Goal: Task Accomplishment & Management: Manage account settings

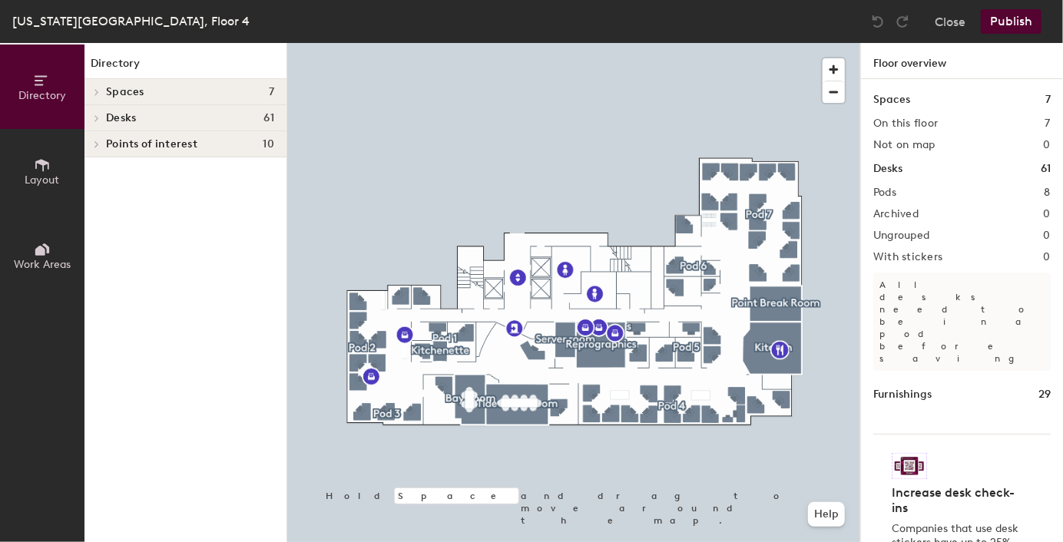
click at [38, 243] on icon at bounding box center [42, 249] width 17 height 17
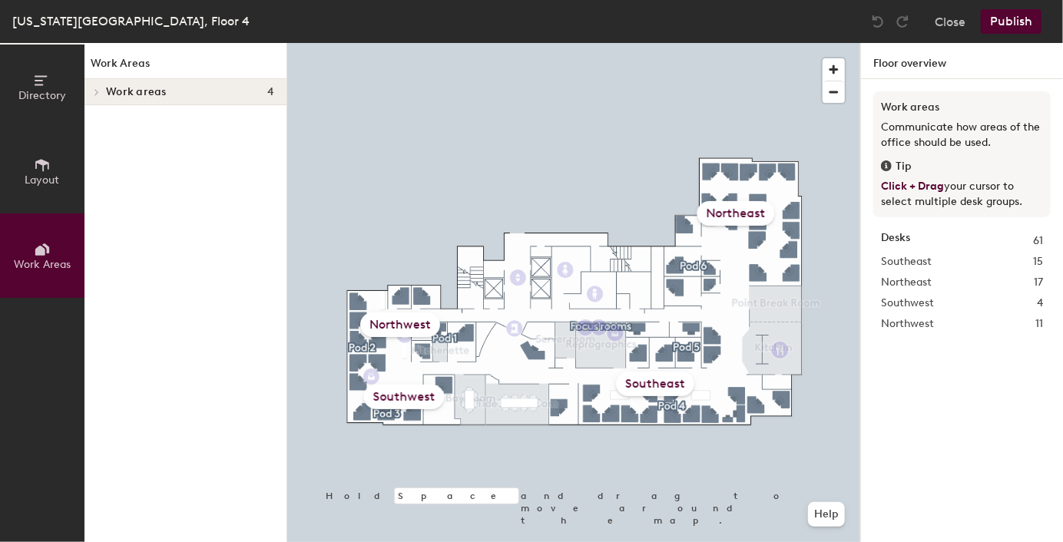
click at [96, 90] on icon at bounding box center [97, 92] width 6 height 8
click at [46, 162] on icon at bounding box center [42, 165] width 14 height 12
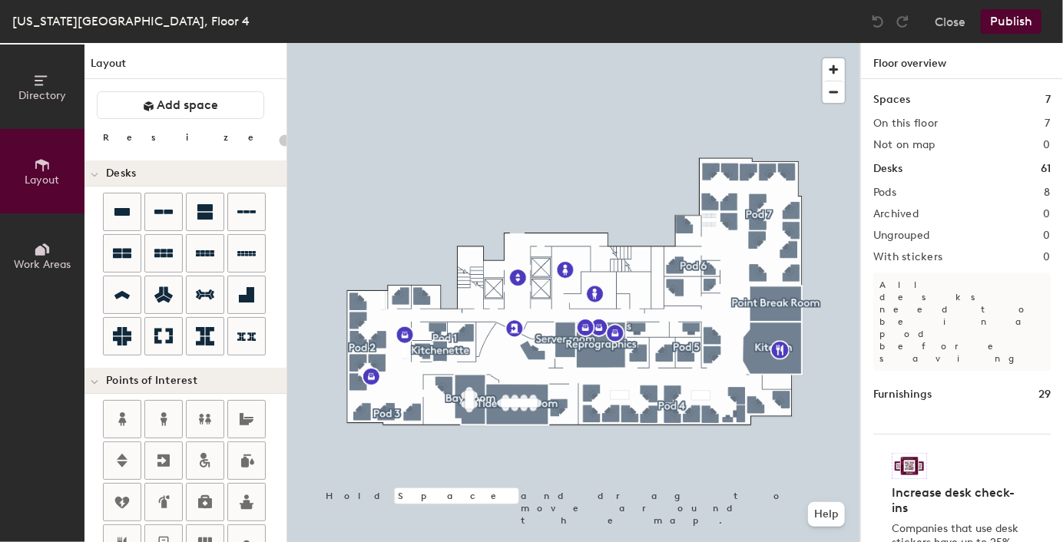
click at [48, 84] on icon at bounding box center [42, 80] width 17 height 17
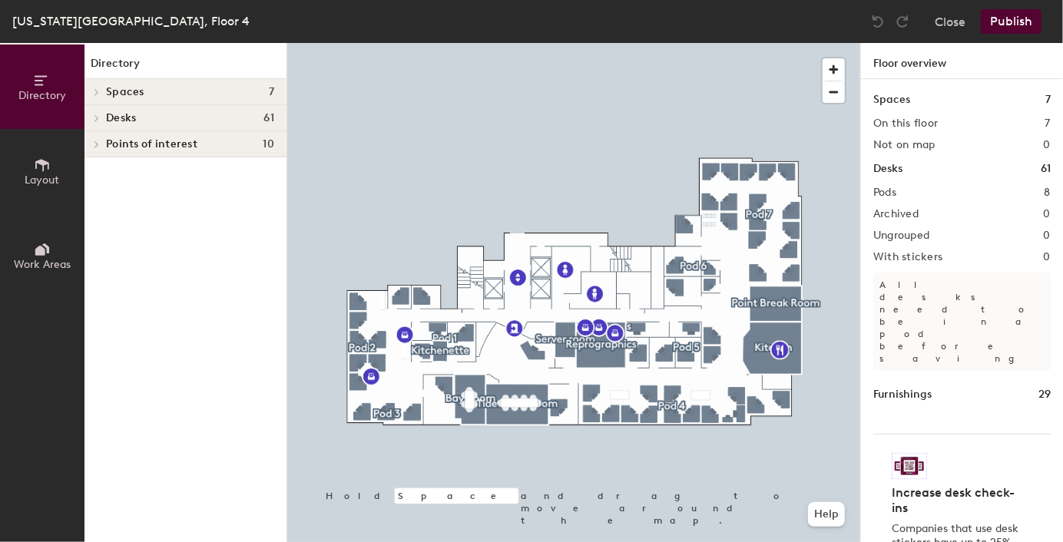
click at [106, 114] on span "Desks" at bounding box center [121, 118] width 30 height 12
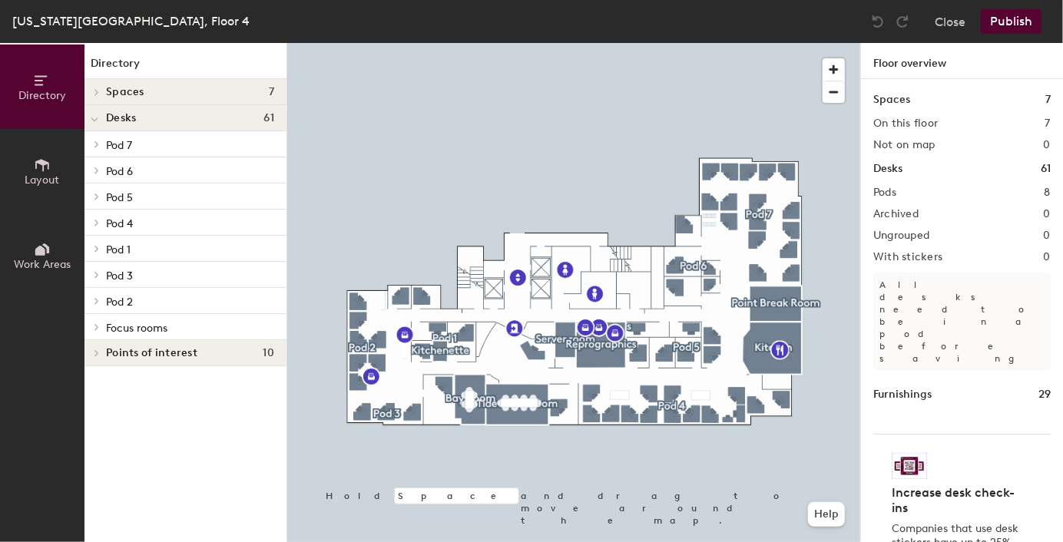
click at [100, 85] on div at bounding box center [94, 91] width 20 height 25
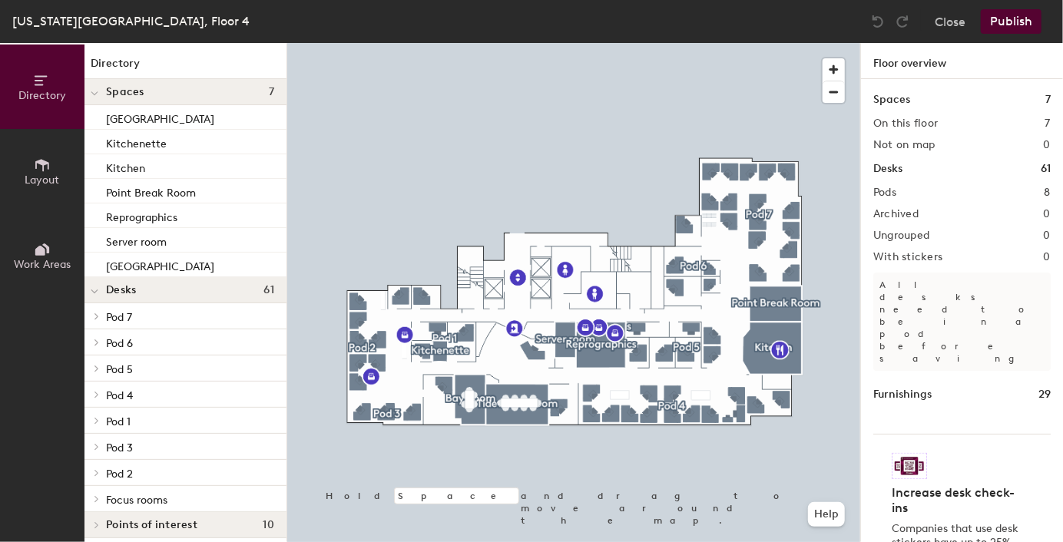
scroll to position [8, 0]
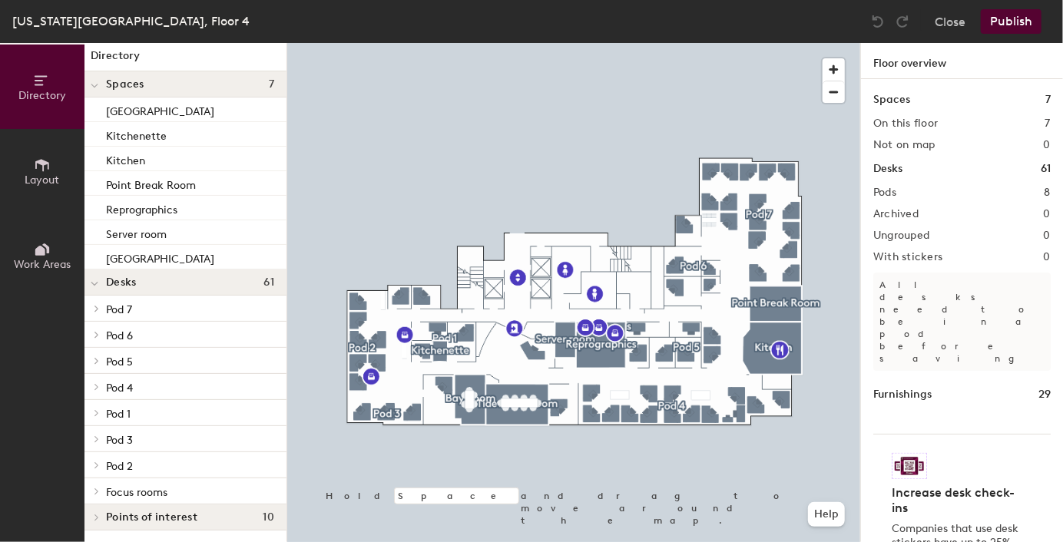
click at [121, 484] on p "Focus rooms" at bounding box center [190, 492] width 168 height 20
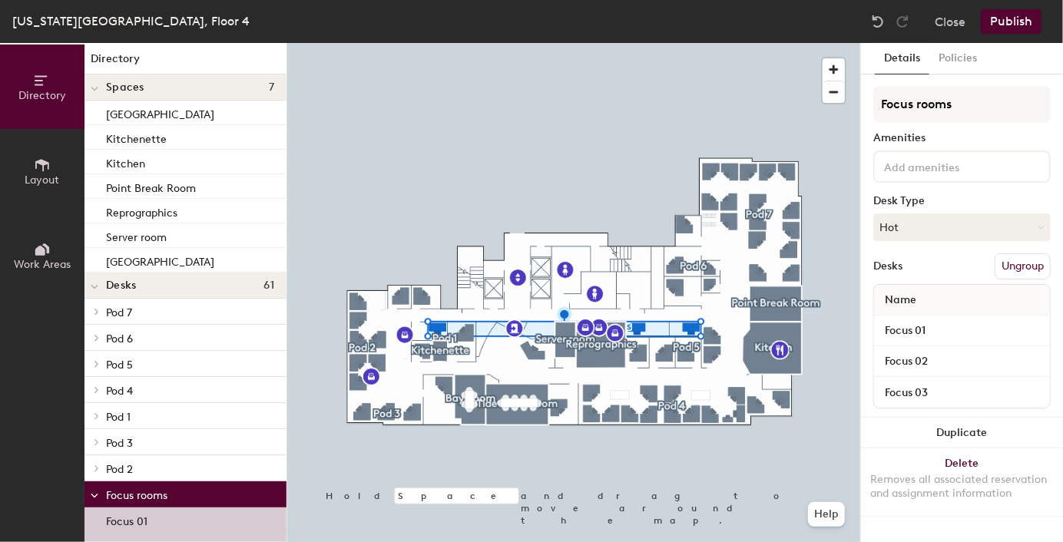
scroll to position [0, 0]
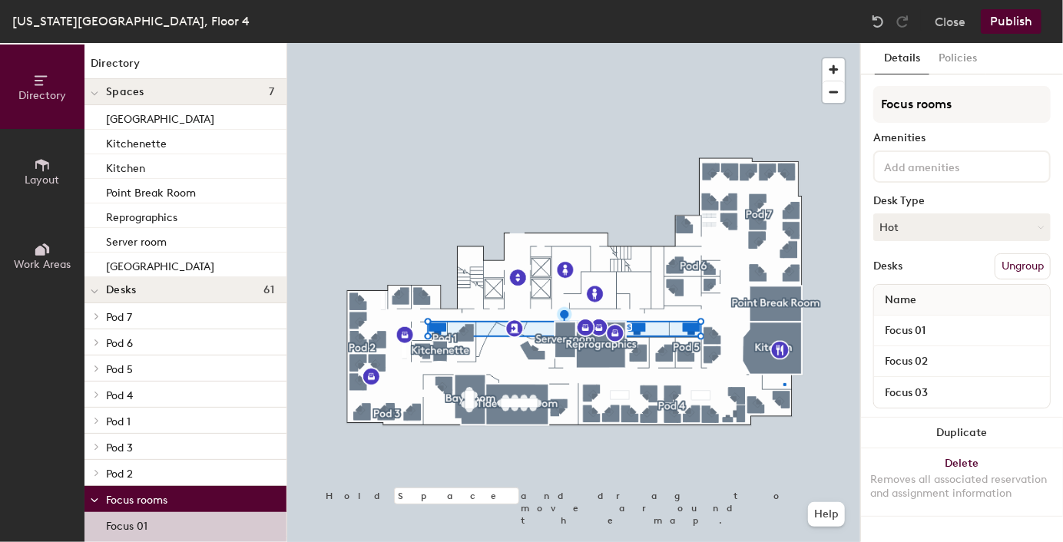
click at [783, 43] on div at bounding box center [573, 43] width 573 height 0
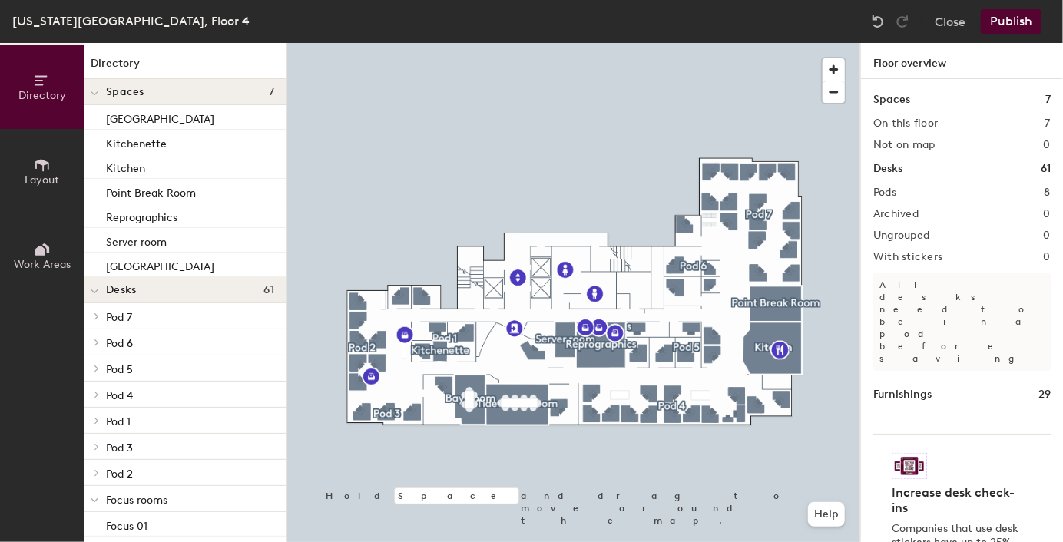
click at [51, 250] on button "Work Areas" at bounding box center [42, 255] width 84 height 84
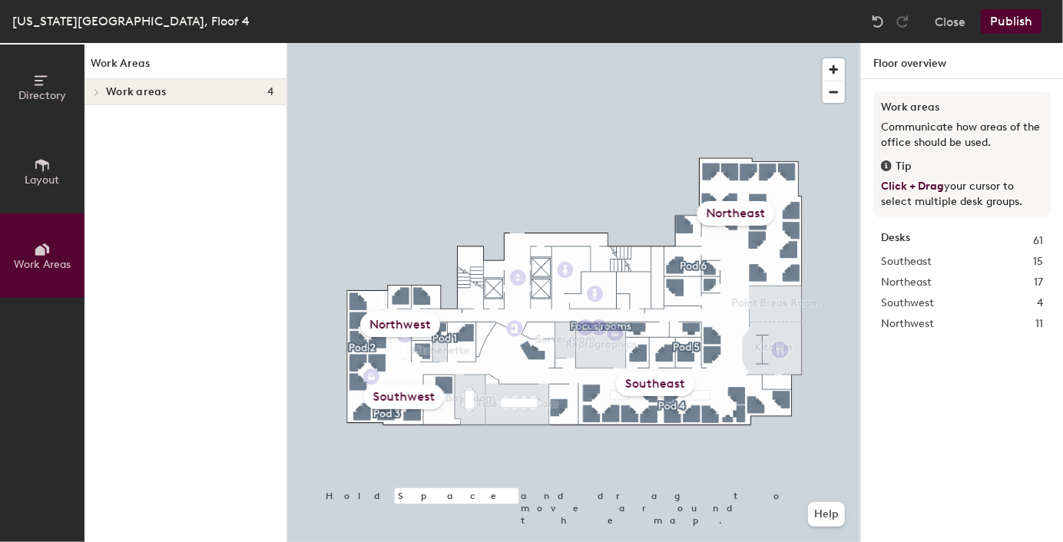
click at [949, 18] on button "Close" at bounding box center [950, 21] width 31 height 25
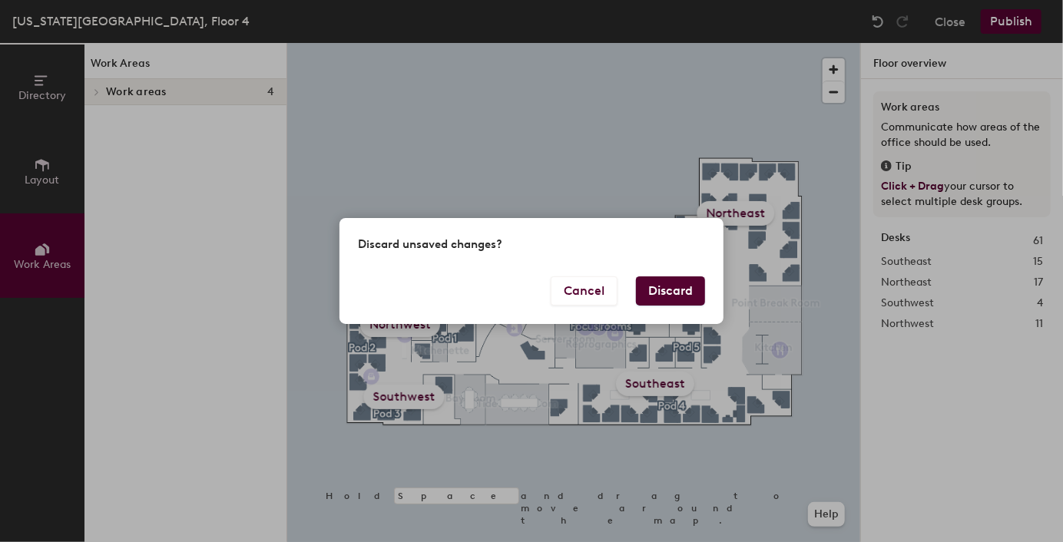
click at [650, 287] on button "Discard" at bounding box center [670, 290] width 69 height 29
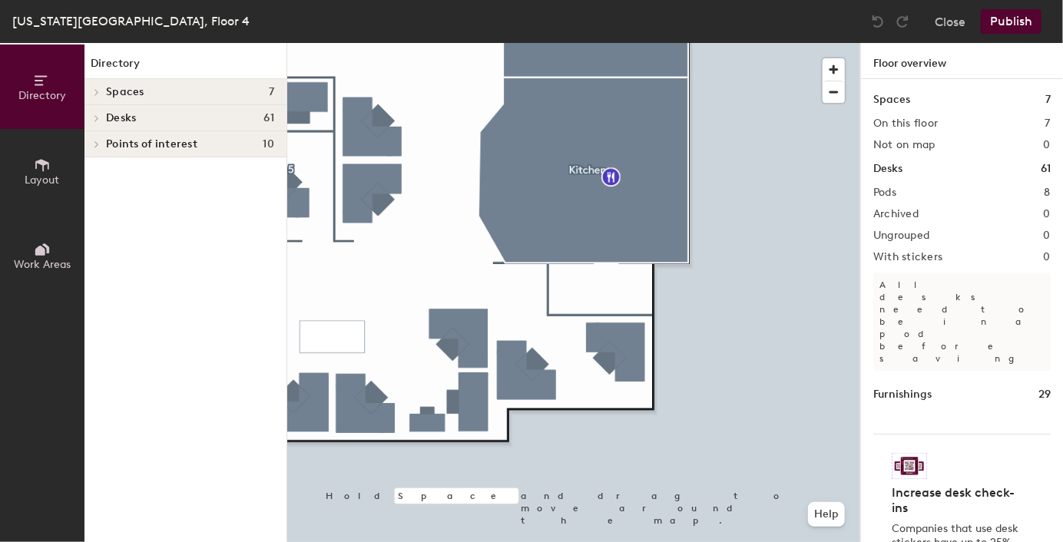
click at [46, 237] on button "Work Areas" at bounding box center [42, 255] width 84 height 84
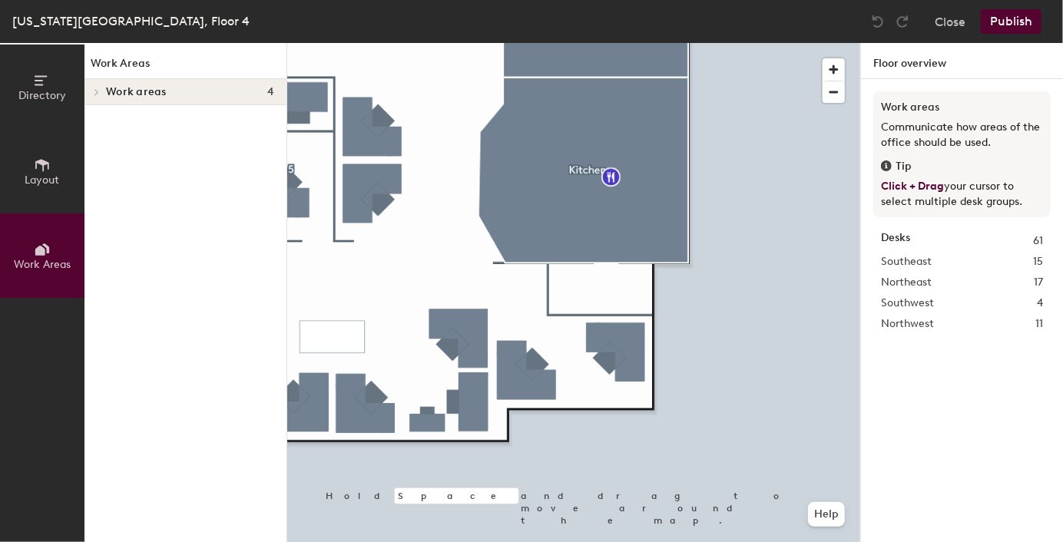
click at [41, 174] on span "Layout" at bounding box center [42, 180] width 35 height 13
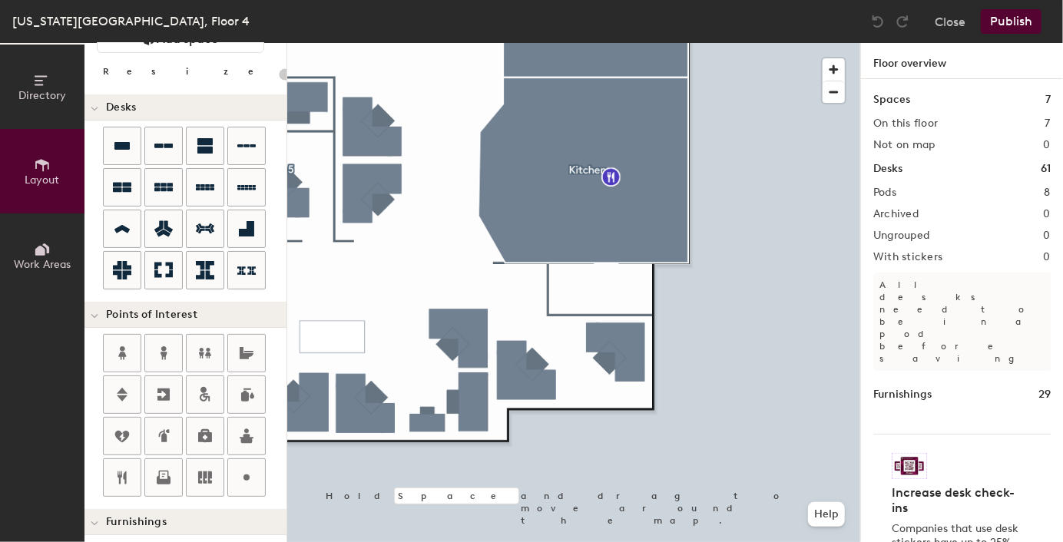
scroll to position [77, 0]
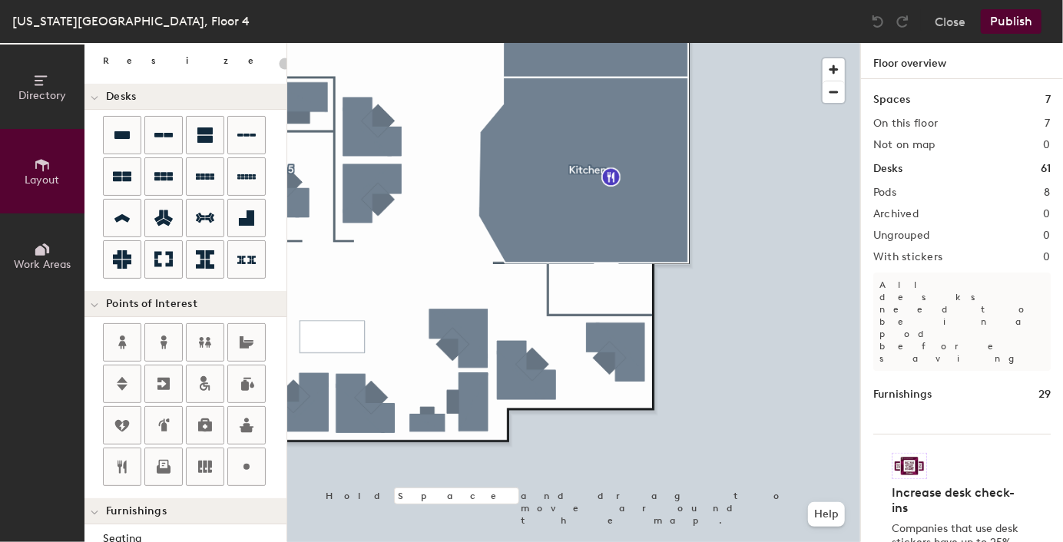
click at [245, 461] on icon at bounding box center [246, 467] width 18 height 18
type input "20"
type input "Wellness Room"
click at [591, 305] on span "Done" at bounding box center [606, 309] width 45 height 26
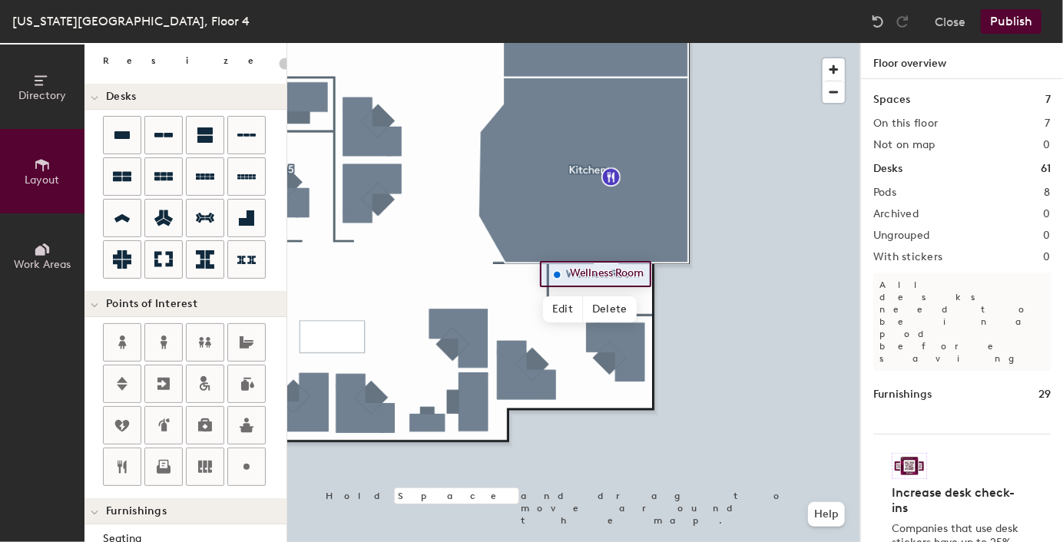
click at [605, 309] on span "Delete" at bounding box center [610, 309] width 54 height 26
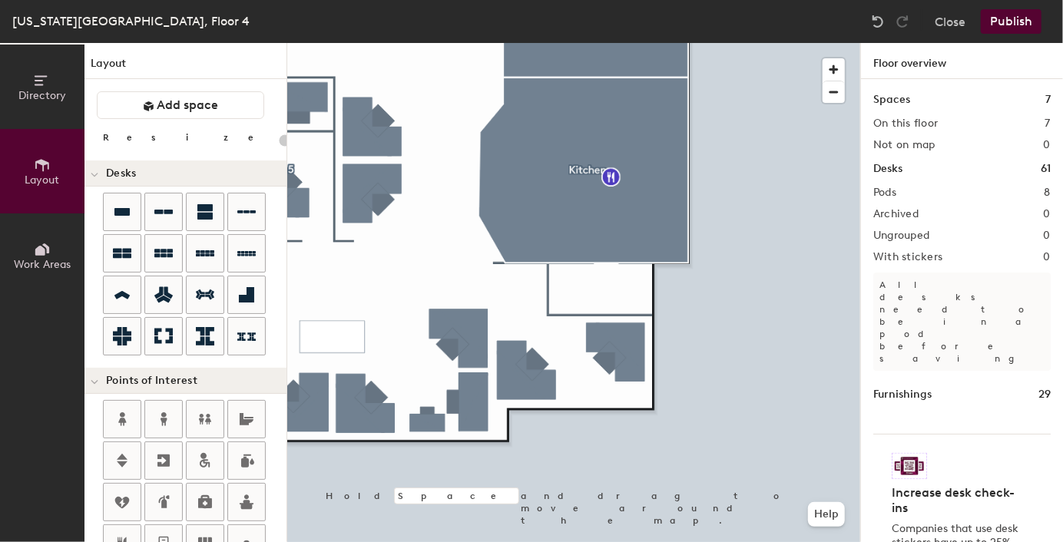
click at [119, 211] on icon at bounding box center [121, 212] width 15 height 8
click at [588, 296] on div "Directory Layout Work Areas Layout Add space Resize Desks Points of Interest Fu…" at bounding box center [531, 292] width 1063 height 499
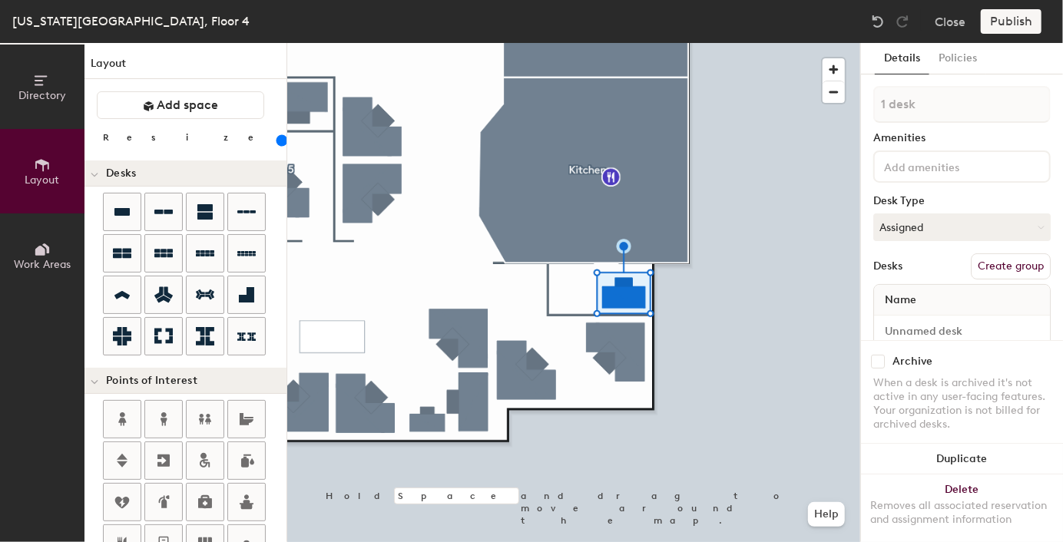
drag, startPoint x: 120, startPoint y: 207, endPoint x: 789, endPoint y: 224, distance: 669.1
click at [788, 43] on div at bounding box center [573, 43] width 573 height 0
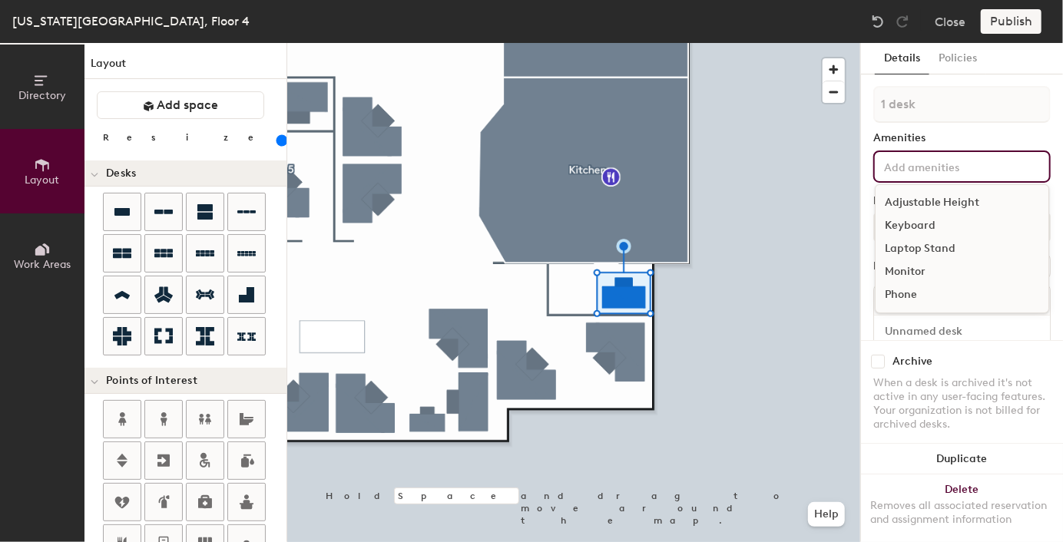
click at [912, 165] on input at bounding box center [950, 166] width 138 height 18
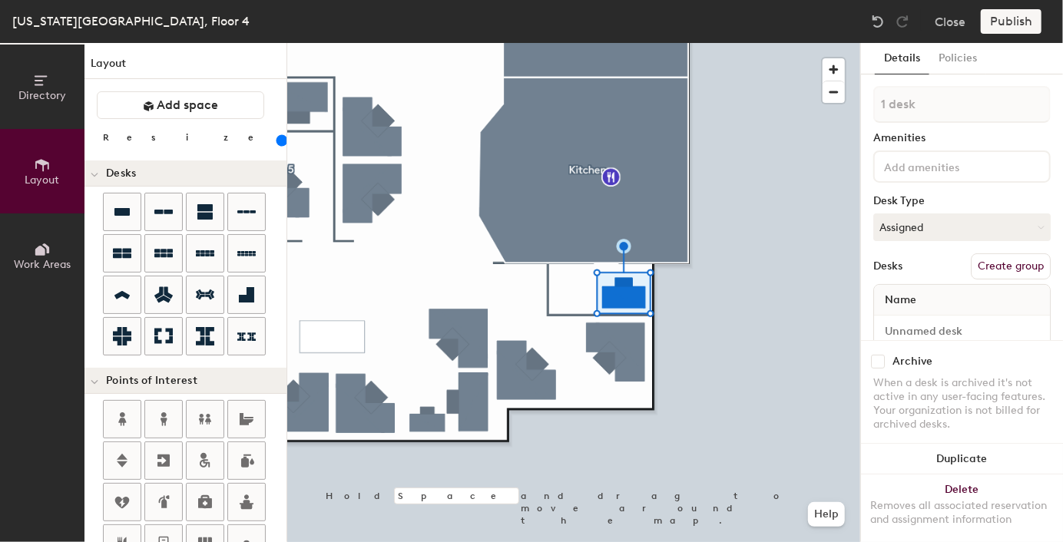
click at [184, 113] on button "Add space" at bounding box center [180, 105] width 167 height 28
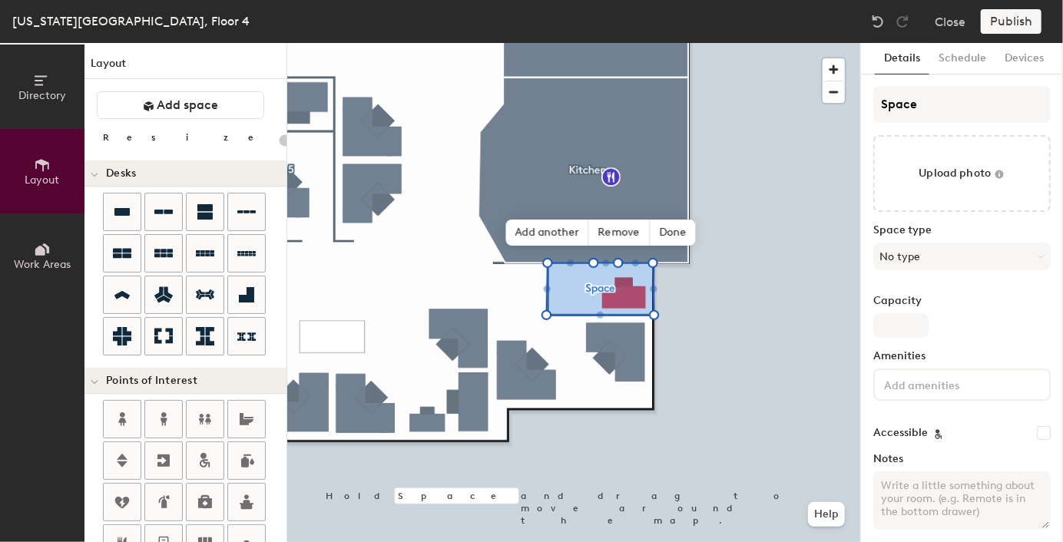
click at [621, 231] on span "Remove" at bounding box center [619, 233] width 61 height 26
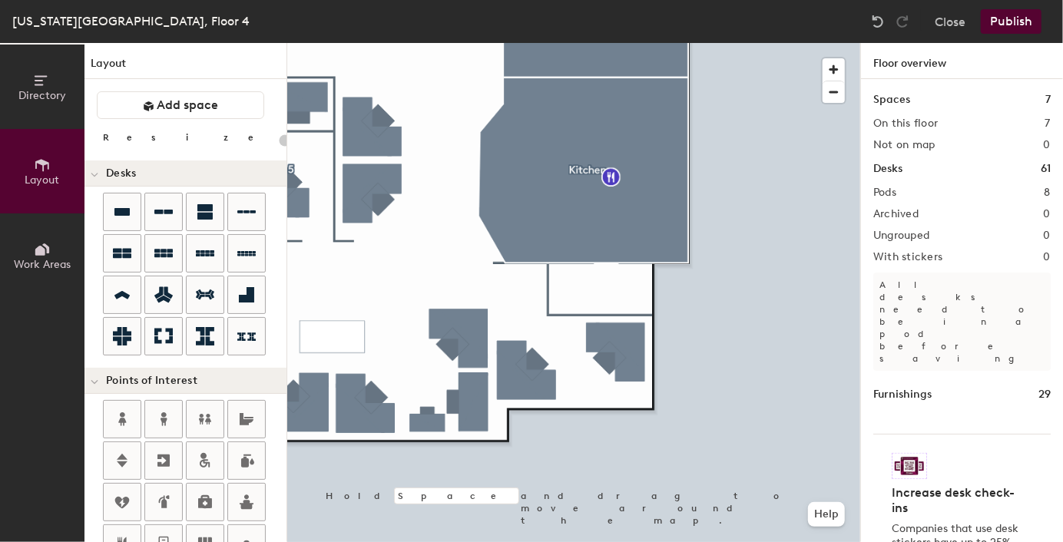
click at [155, 104] on button "Add space" at bounding box center [180, 105] width 167 height 28
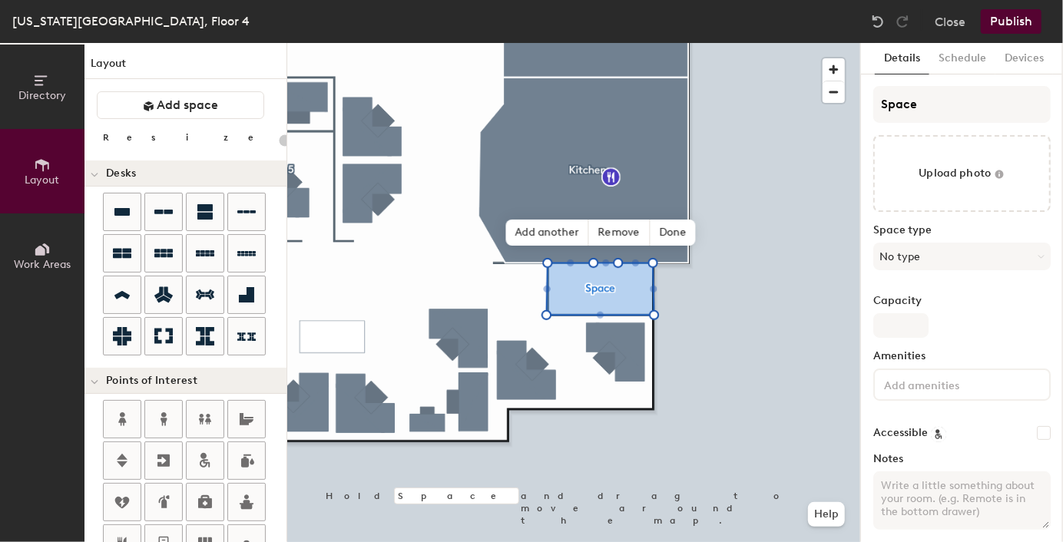
type input "20"
click at [667, 231] on span "Done" at bounding box center [672, 233] width 45 height 26
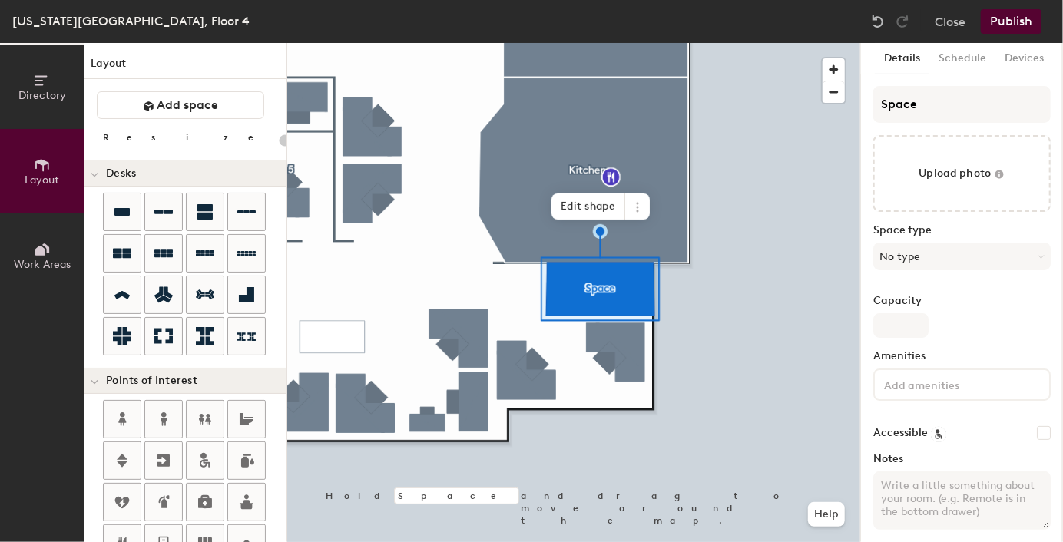
click at [642, 207] on icon at bounding box center [637, 207] width 12 height 12
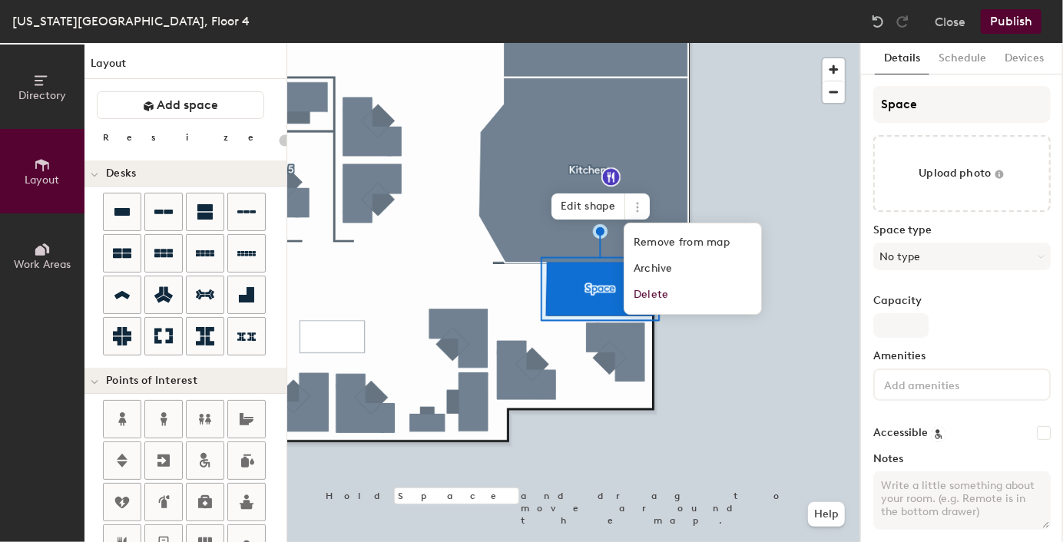
click at [581, 204] on span "Edit shape" at bounding box center [588, 207] width 74 height 26
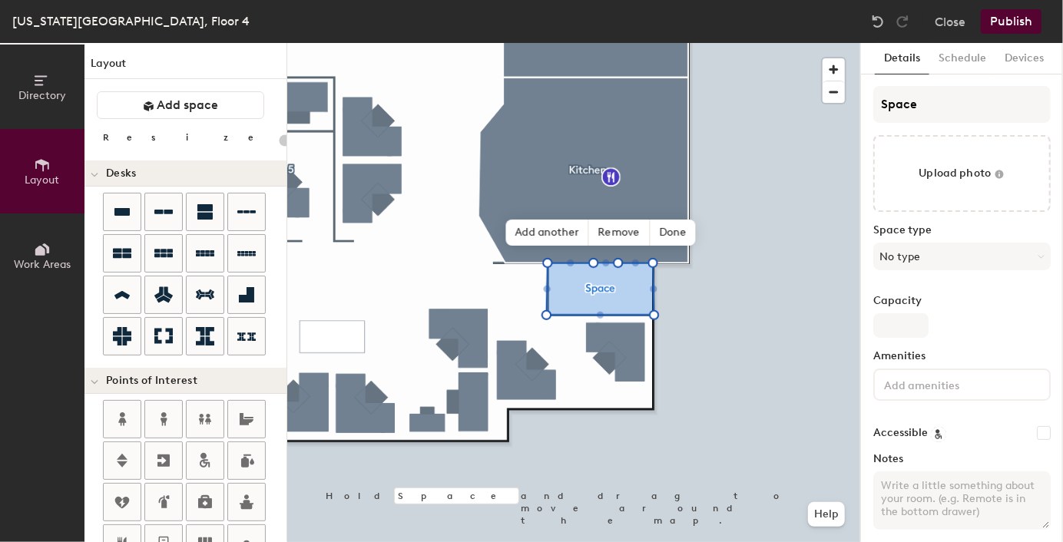
click at [673, 227] on span "Done" at bounding box center [672, 233] width 45 height 26
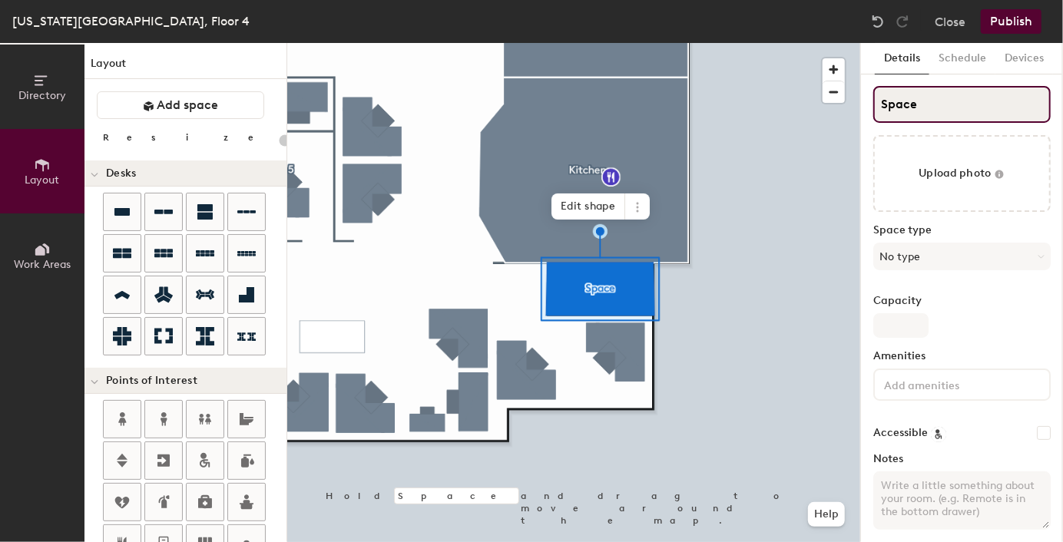
click at [912, 94] on input "Space" at bounding box center [961, 104] width 177 height 37
click at [859, 114] on div "Directory Layout Work Areas Layout Add space Resize Desks Points of Interest Fu…" at bounding box center [531, 292] width 1063 height 499
type input "W"
type input "20"
type input "We"
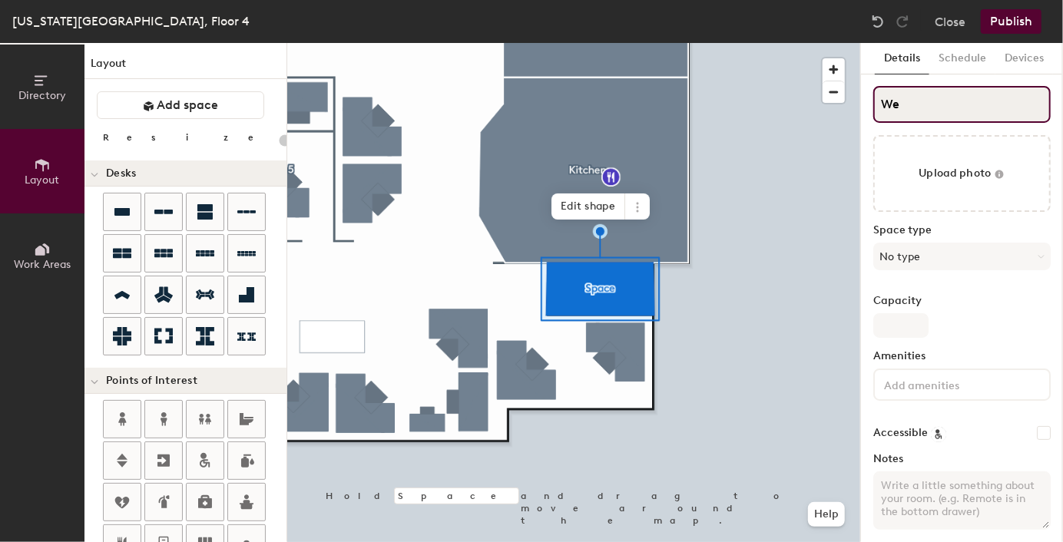
type input "20"
type input "Well"
type input "20"
type input "Wellnes"
type input "20"
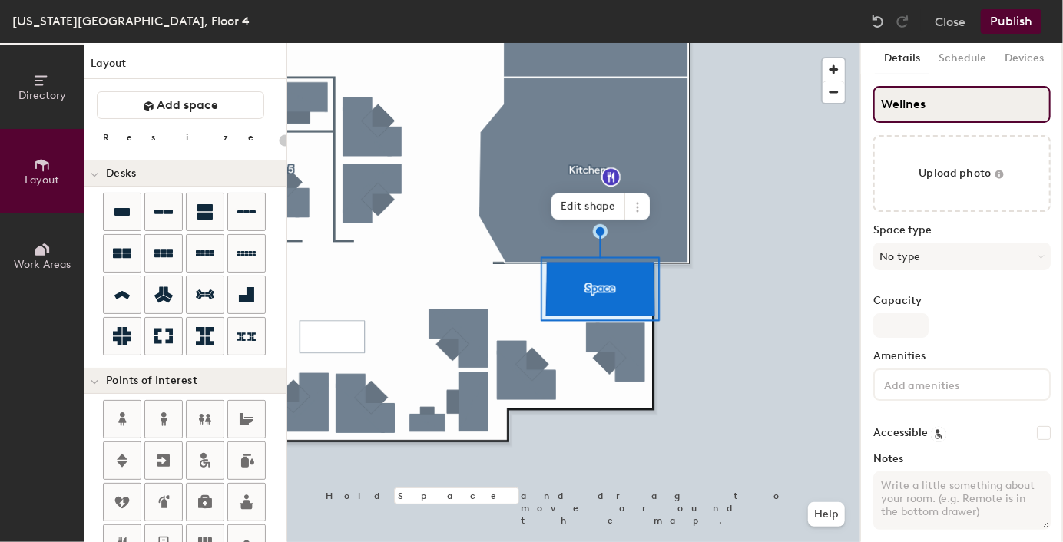
type input "Wellnes"
type input "20"
type input "Wellnes Room"
type input "20"
type input "Wellnes Room"
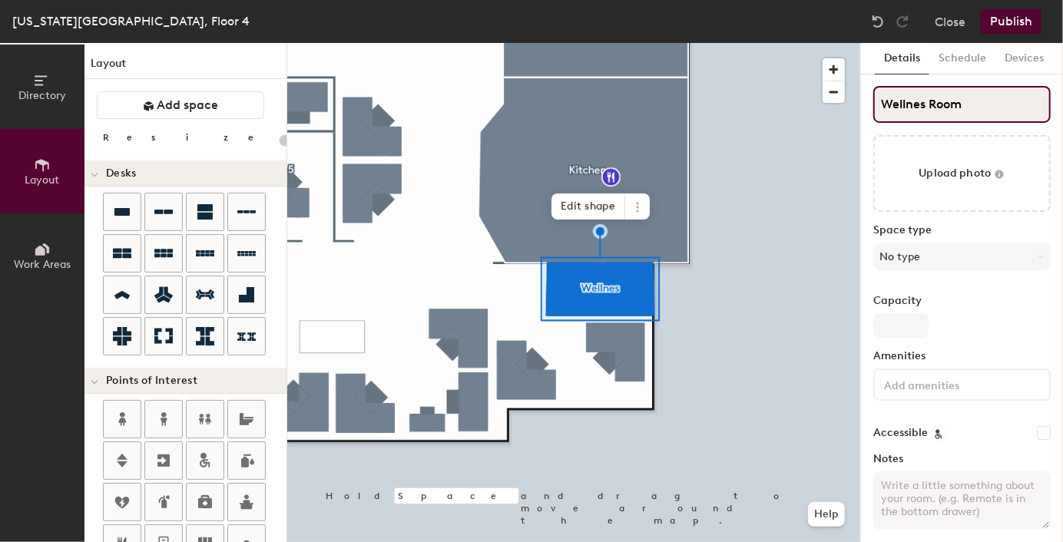
type input "20"
type input "Wellnes Room"
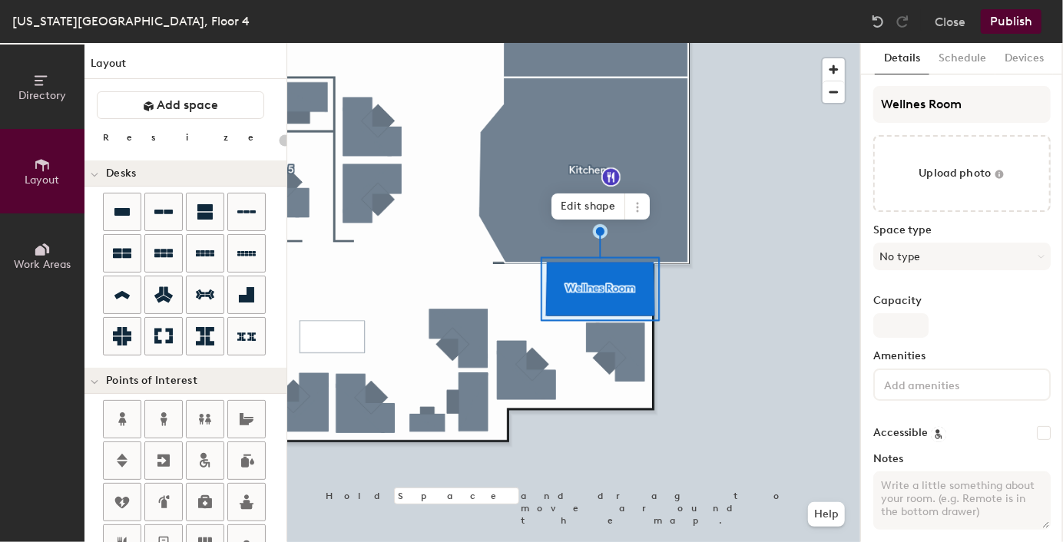
click at [960, 260] on button "No type" at bounding box center [961, 257] width 177 height 28
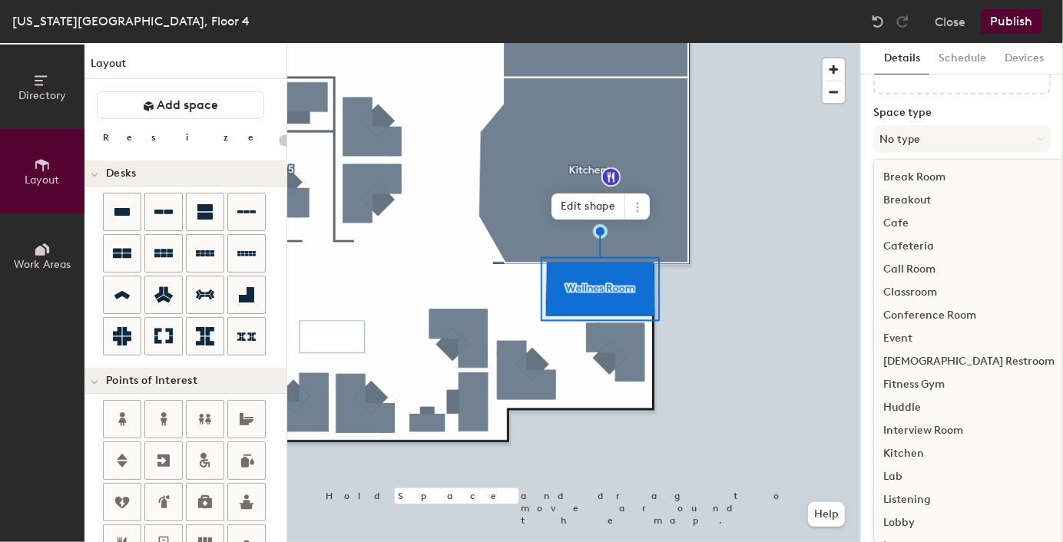
click at [937, 264] on div "Call Room" at bounding box center [969, 269] width 190 height 23
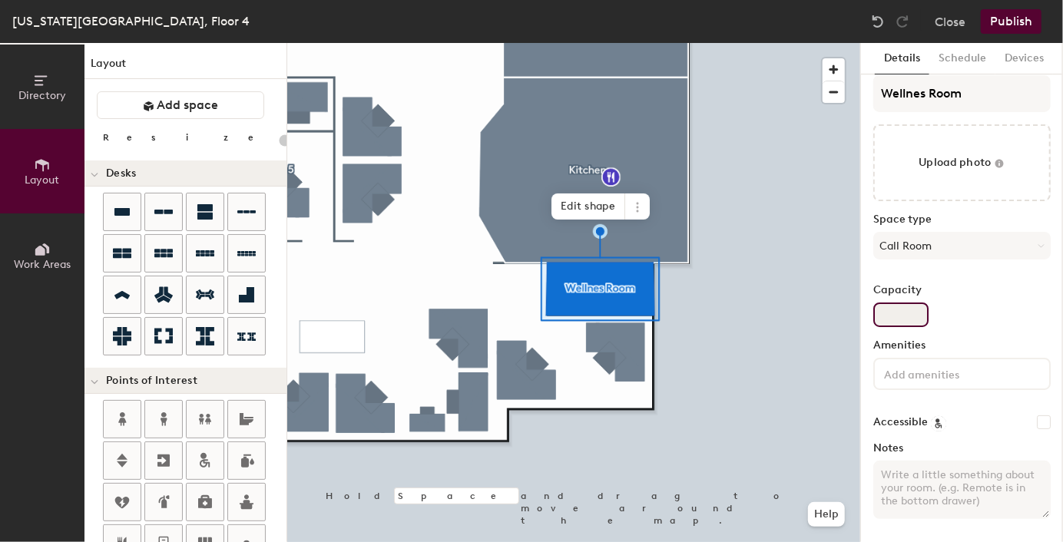
click at [904, 309] on input "Capacity" at bounding box center [900, 315] width 55 height 25
click at [944, 248] on button "Call Room" at bounding box center [961, 246] width 177 height 28
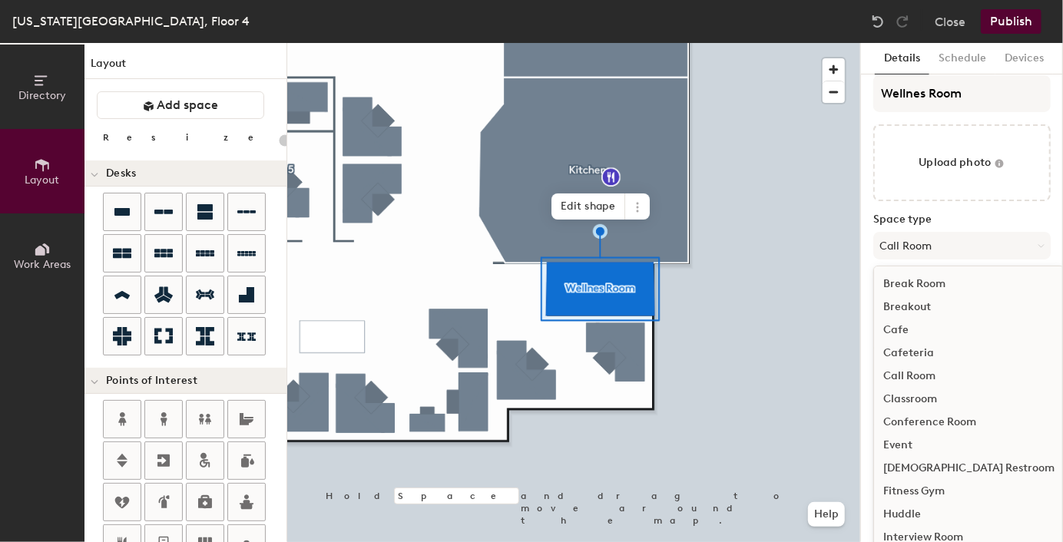
click at [912, 371] on div "Call Room" at bounding box center [969, 376] width 190 height 23
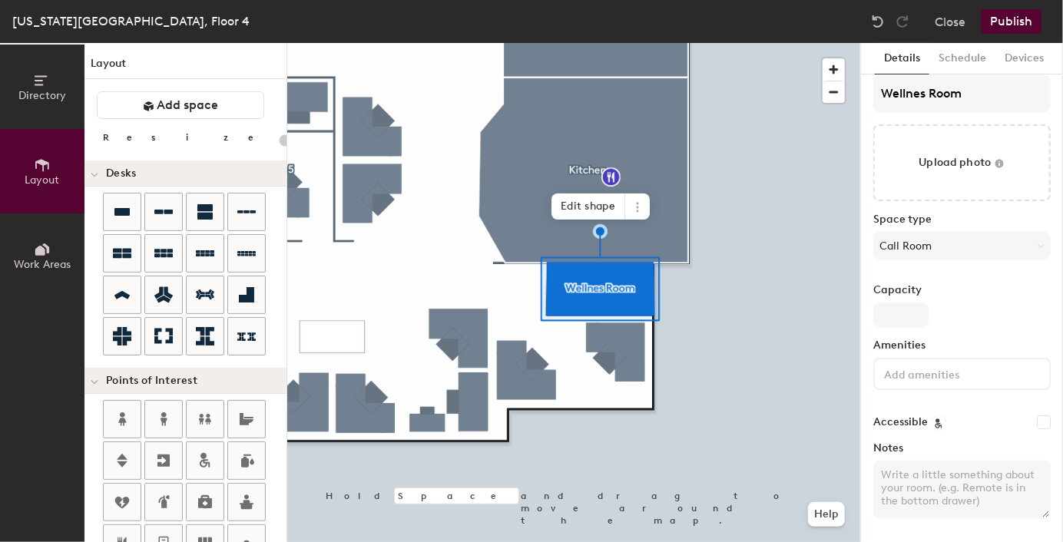
click at [928, 370] on input at bounding box center [950, 373] width 138 height 18
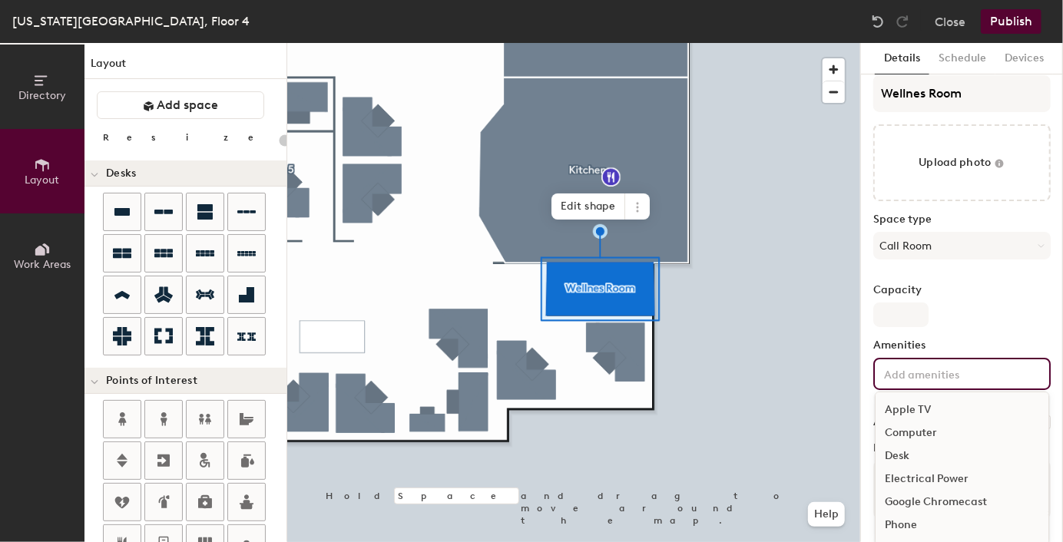
click at [947, 312] on div "Capacity" at bounding box center [961, 305] width 177 height 43
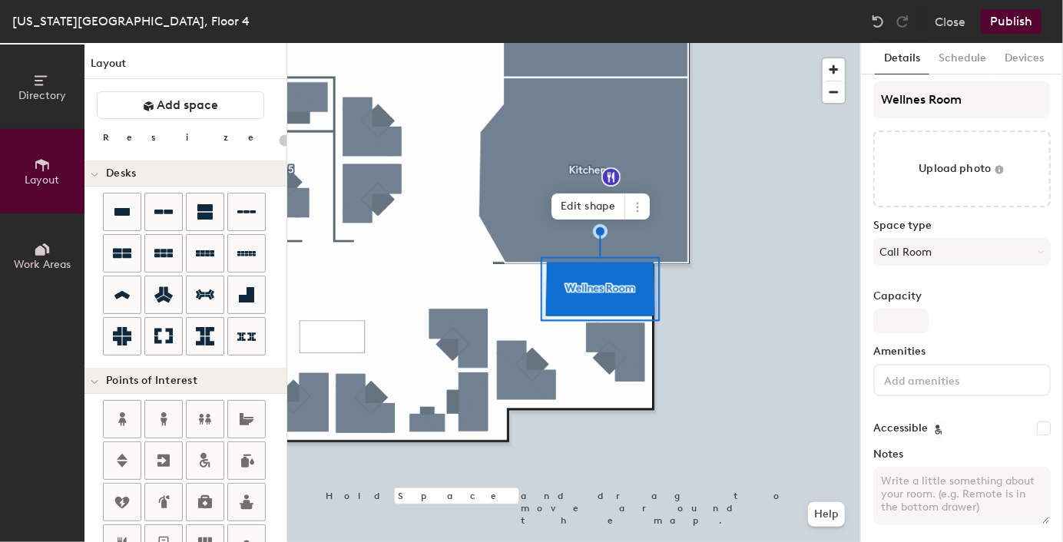
scroll to position [0, 0]
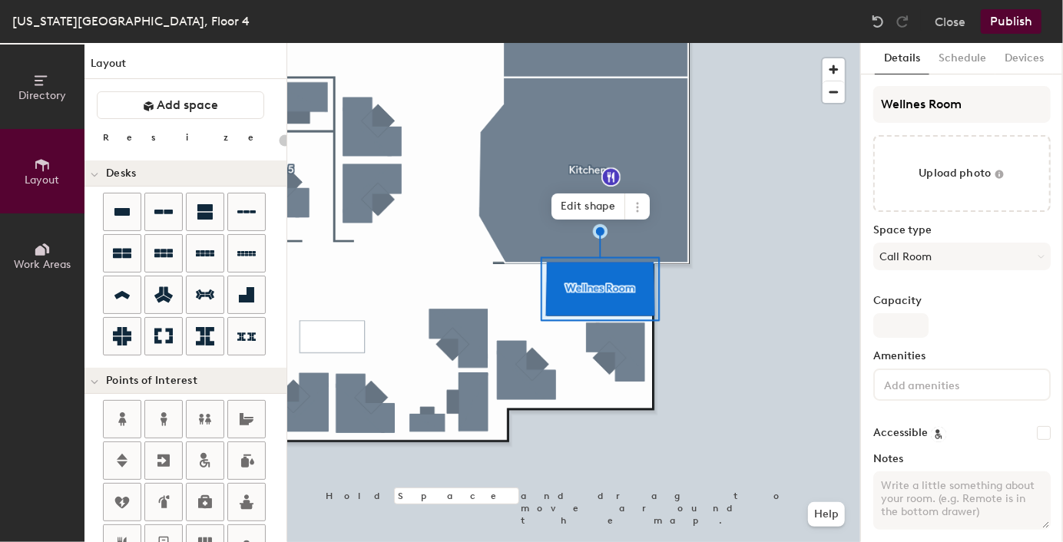
click at [968, 55] on button "Schedule" at bounding box center [962, 58] width 66 height 31
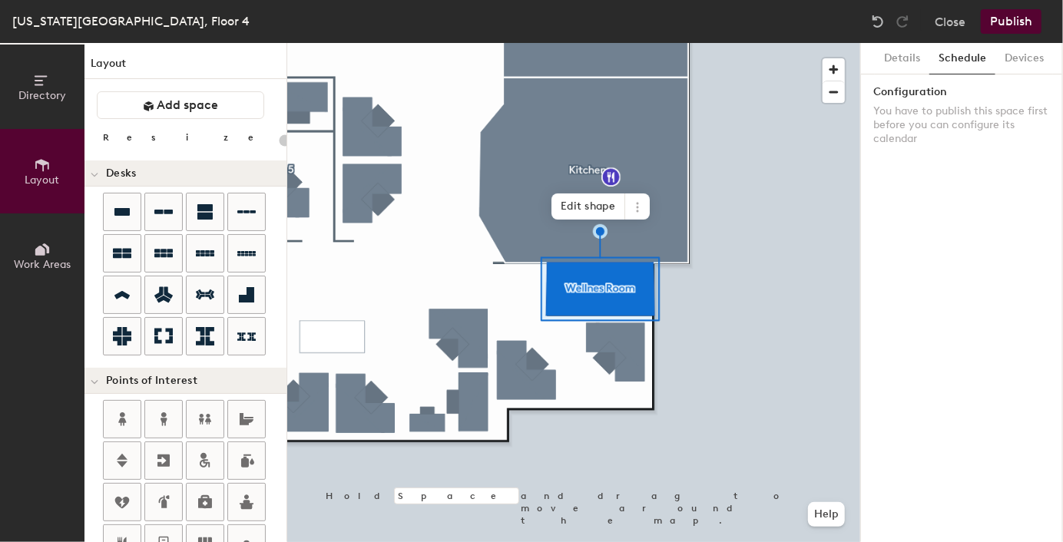
click at [911, 58] on button "Details" at bounding box center [902, 58] width 55 height 31
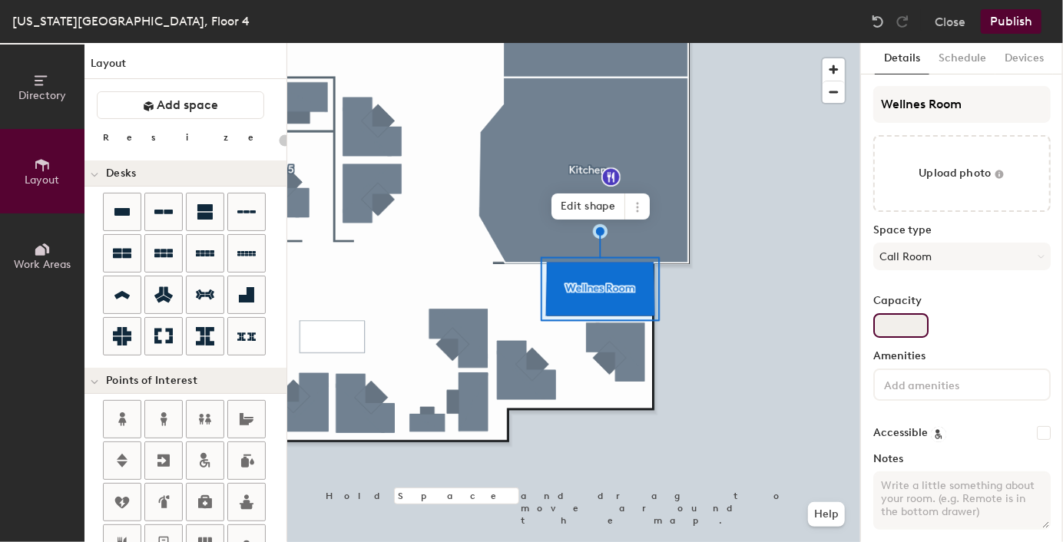
click at [882, 315] on input "Capacity" at bounding box center [900, 325] width 55 height 25
click at [904, 329] on input "Capacity" at bounding box center [900, 325] width 55 height 25
click at [955, 271] on div "Space type Call Room" at bounding box center [961, 253] width 177 height 58
click at [932, 247] on button "Call Room" at bounding box center [961, 257] width 177 height 28
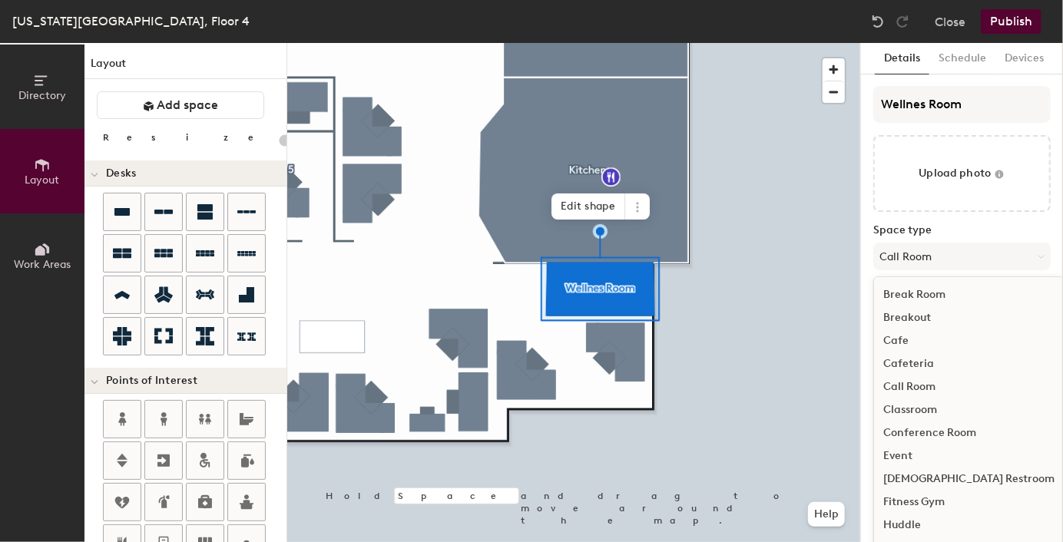
click at [922, 298] on div "Break Room" at bounding box center [969, 294] width 190 height 23
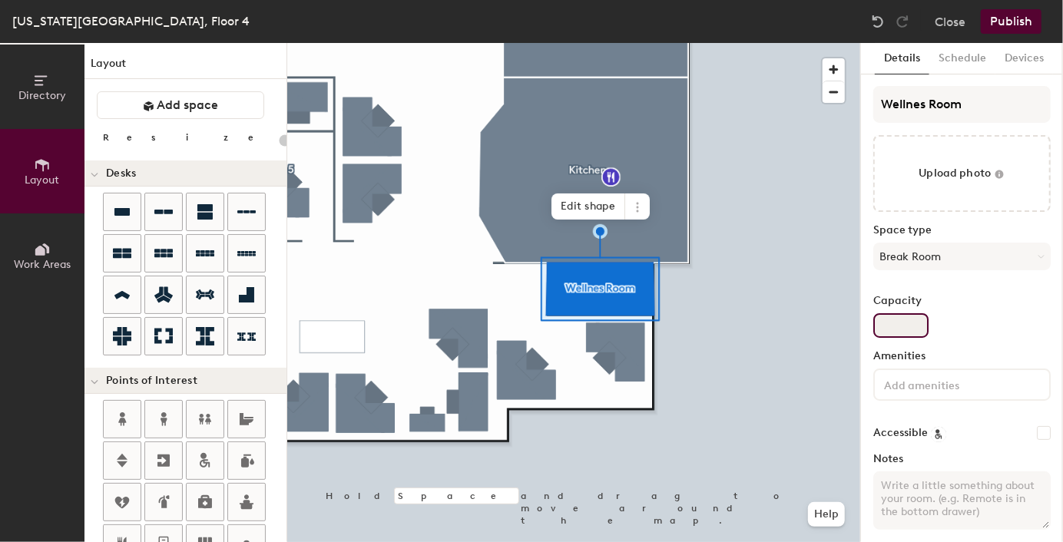
click at [889, 332] on input "Capacity" at bounding box center [900, 325] width 55 height 25
click at [934, 313] on div "Capacity" at bounding box center [961, 316] width 177 height 43
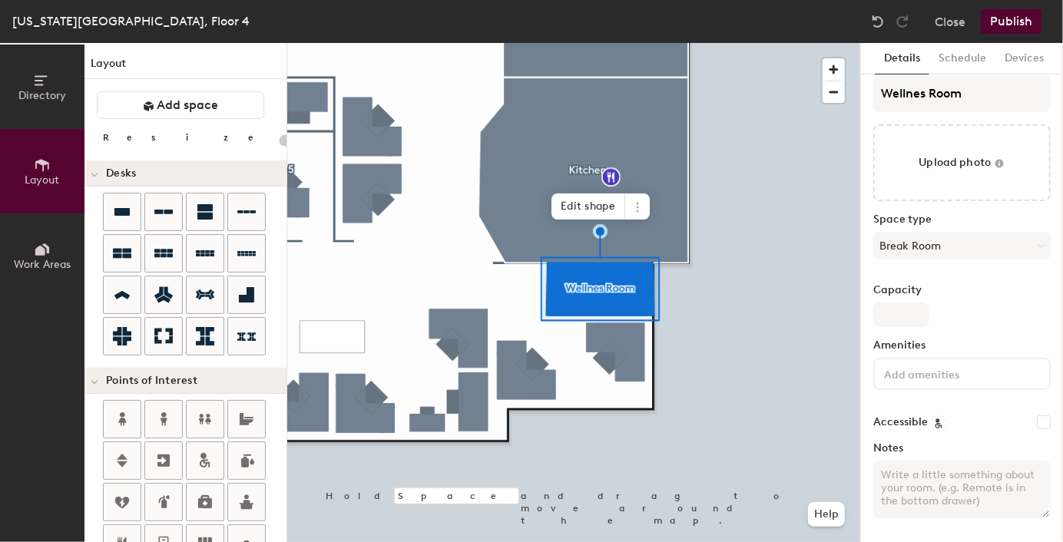
click at [936, 378] on input at bounding box center [950, 373] width 138 height 18
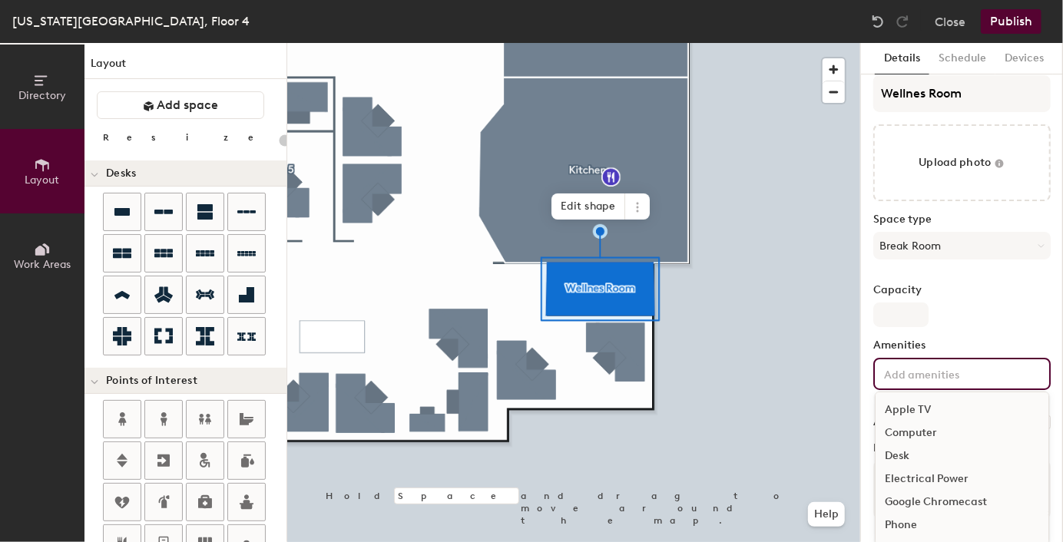
click at [919, 449] on div "Desk" at bounding box center [961, 456] width 173 height 23
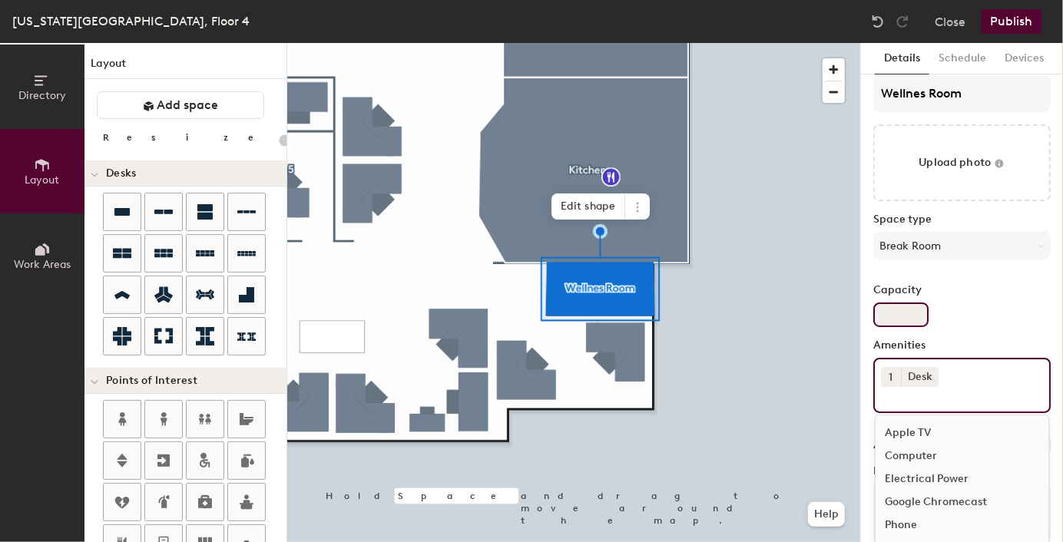
click at [908, 320] on input "Capacity" at bounding box center [900, 315] width 55 height 25
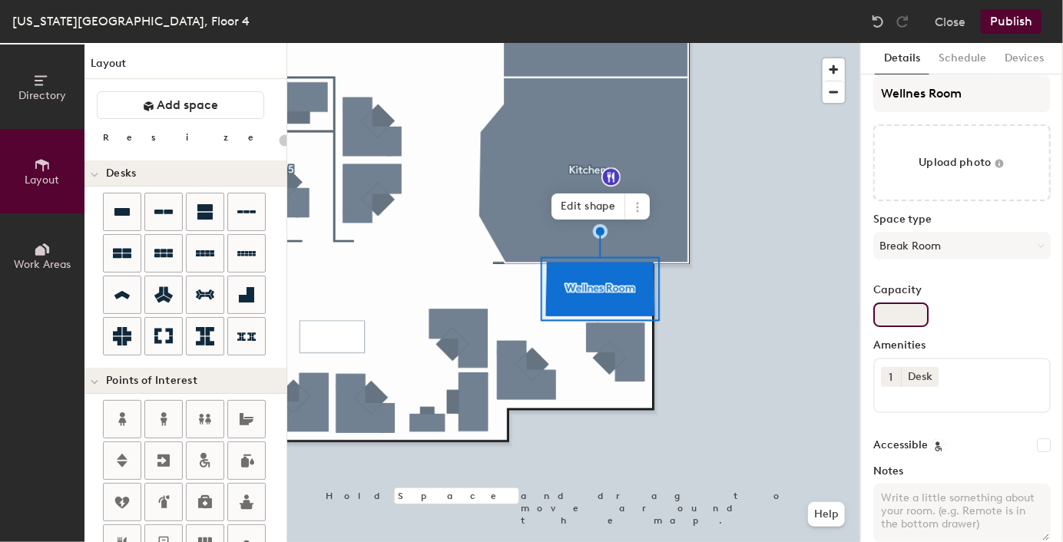
type input "20"
type input "8"
type input "20"
type input "3"
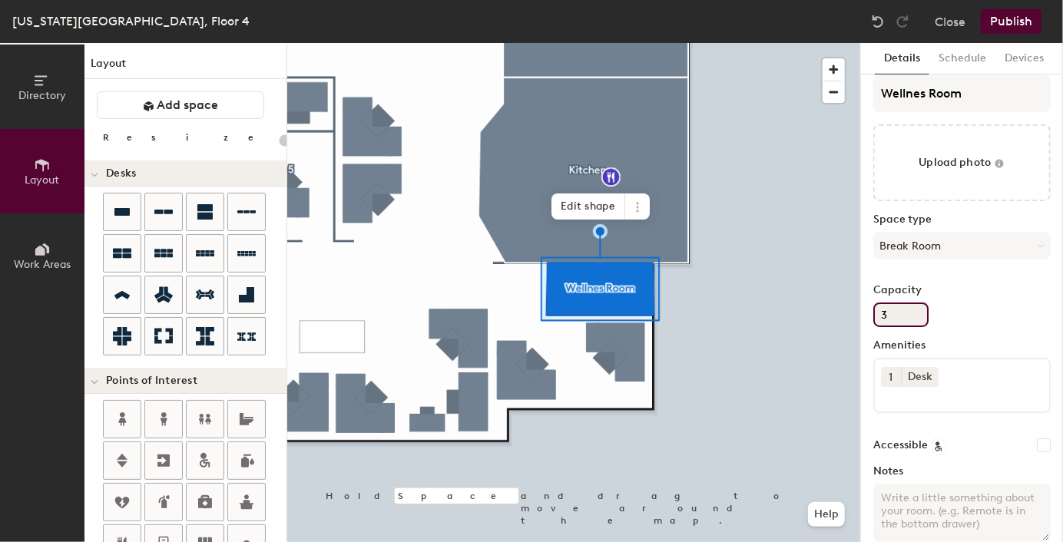
type input "20"
type input "3"
click at [1014, 303] on div "Capacity 3" at bounding box center [961, 305] width 177 height 43
click at [1024, 21] on button "Publish" at bounding box center [1011, 21] width 61 height 25
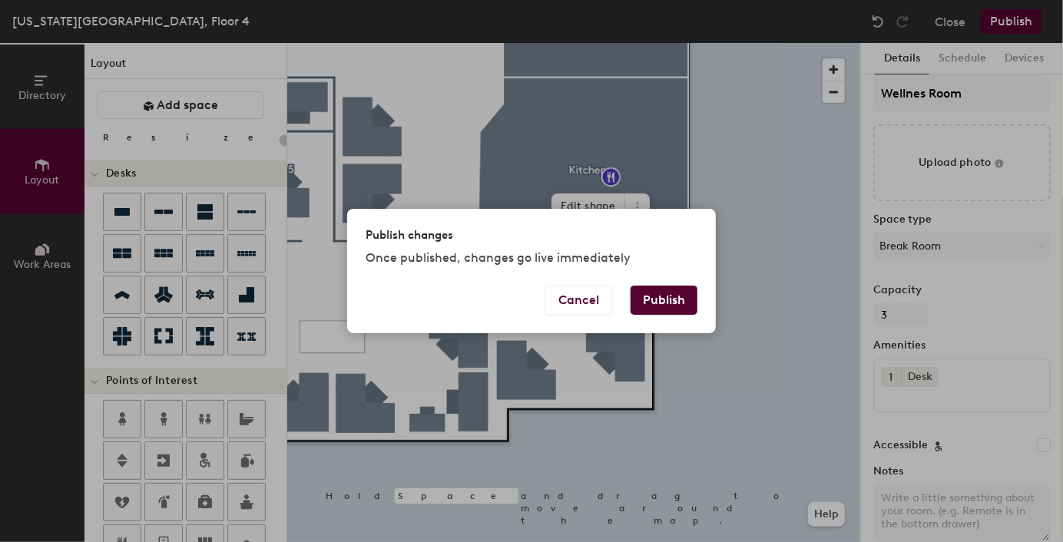
drag, startPoint x: 665, startPoint y: 303, endPoint x: 652, endPoint y: 302, distance: 13.1
click at [664, 303] on button "Publish" at bounding box center [664, 300] width 67 height 29
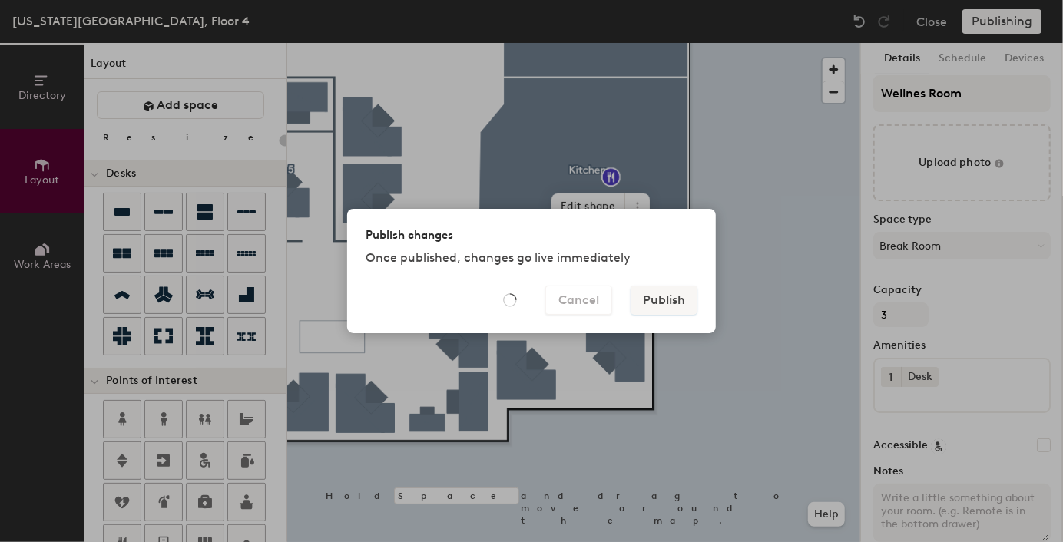
type input "20"
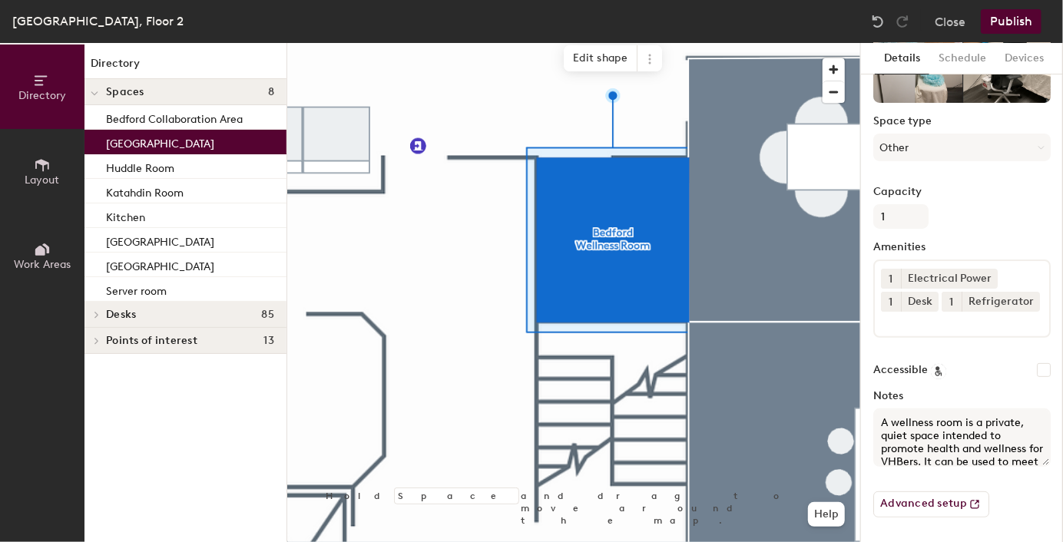
drag, startPoint x: 990, startPoint y: 458, endPoint x: 898, endPoint y: 406, distance: 105.5
click at [864, 396] on div "Details Schedule Devices Bedford Wellness Room Space type Other Capacity 1 Amen…" at bounding box center [962, 292] width 202 height 499
click at [1009, 497] on div "Advanced setup" at bounding box center [961, 498] width 177 height 38
click at [944, 505] on button "Advanced setup" at bounding box center [931, 505] width 116 height 26
click at [981, 195] on div "Capacity 1" at bounding box center [961, 207] width 177 height 43
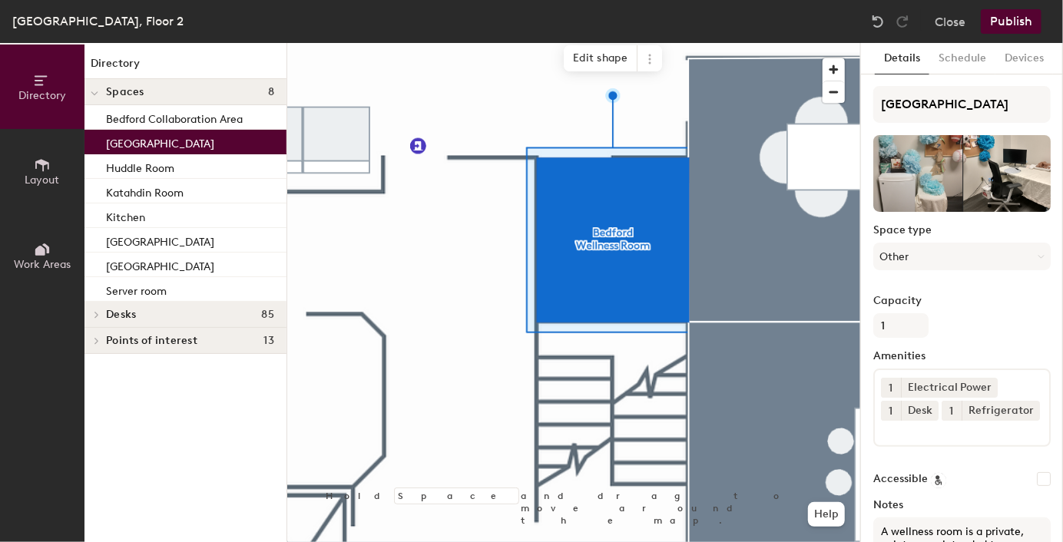
click at [964, 60] on button "Schedule" at bounding box center [962, 58] width 66 height 31
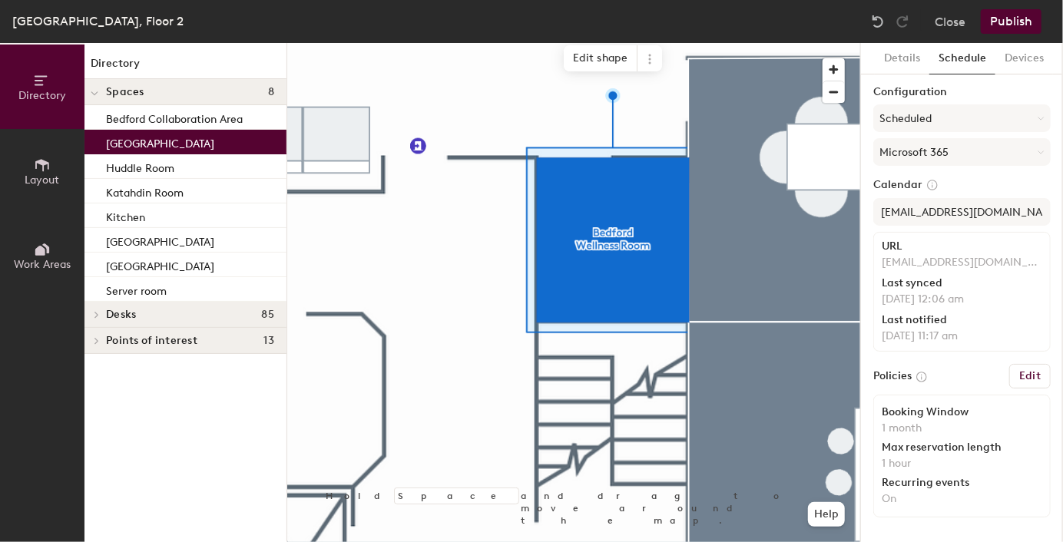
click at [1015, 60] on button "Devices" at bounding box center [1024, 58] width 58 height 31
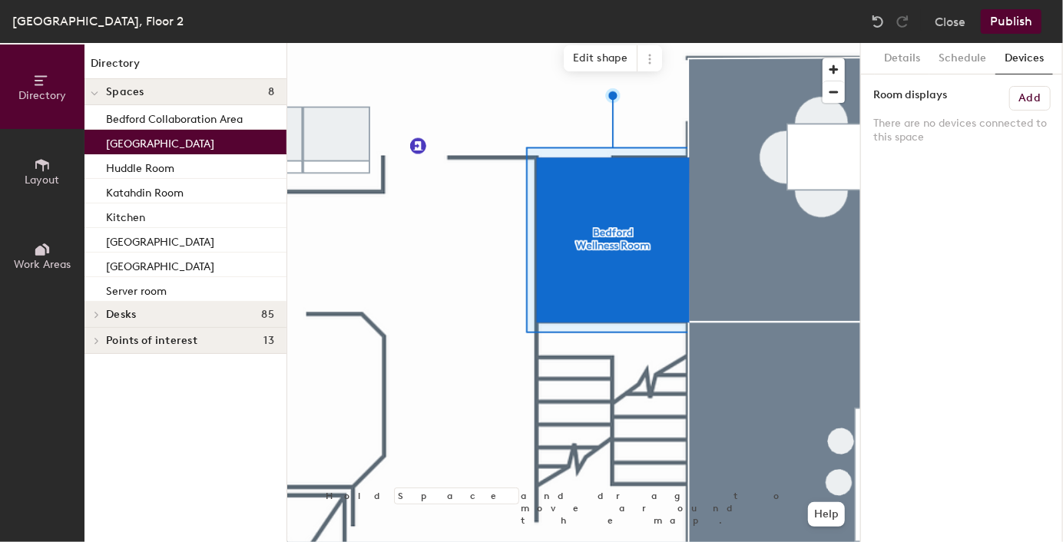
click at [946, 58] on button "Schedule" at bounding box center [962, 58] width 66 height 31
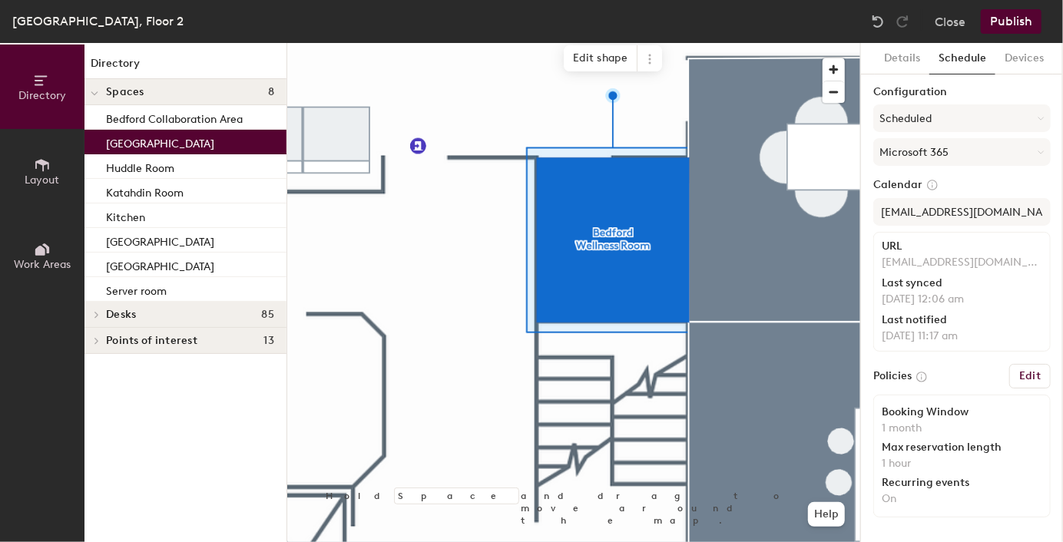
click at [898, 58] on button "Details" at bounding box center [902, 58] width 55 height 31
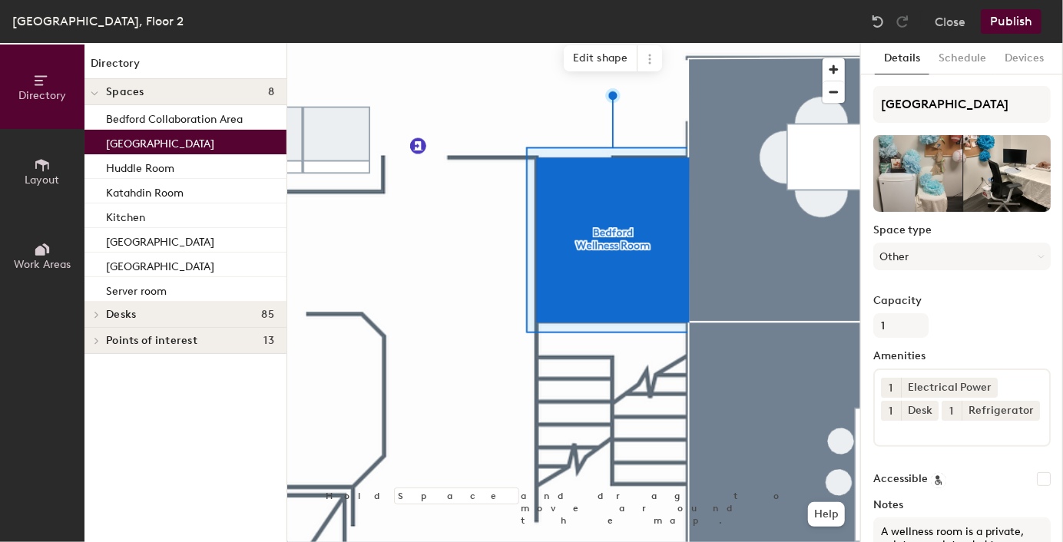
click at [955, 295] on label "Capacity" at bounding box center [961, 301] width 177 height 12
click at [928, 313] on input "1" at bounding box center [900, 325] width 55 height 25
click at [953, 60] on button "Schedule" at bounding box center [962, 58] width 66 height 31
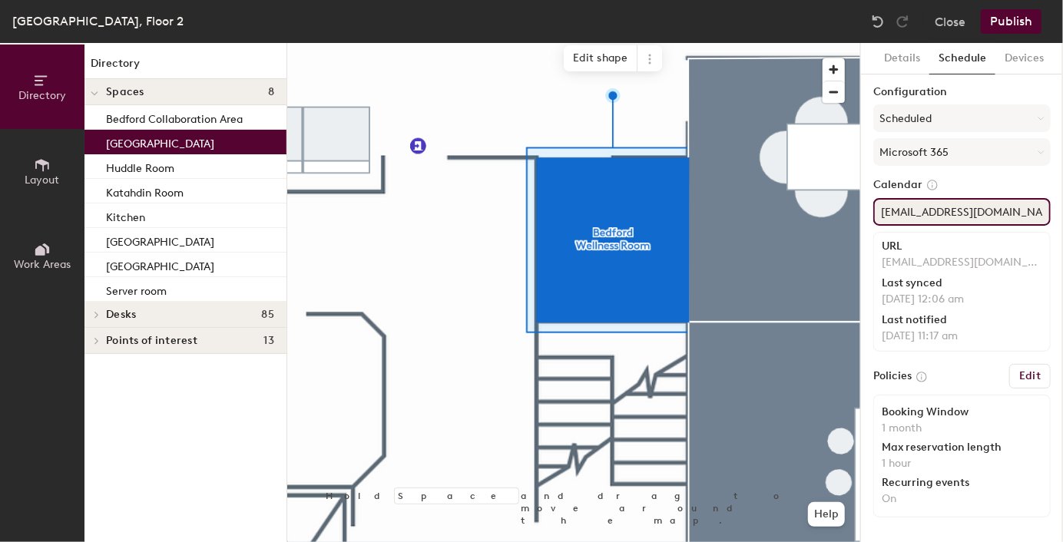
click at [928, 217] on input "nhbewellness@vhb.com" at bounding box center [961, 212] width 177 height 28
click at [1027, 58] on button "Devices" at bounding box center [1024, 58] width 58 height 31
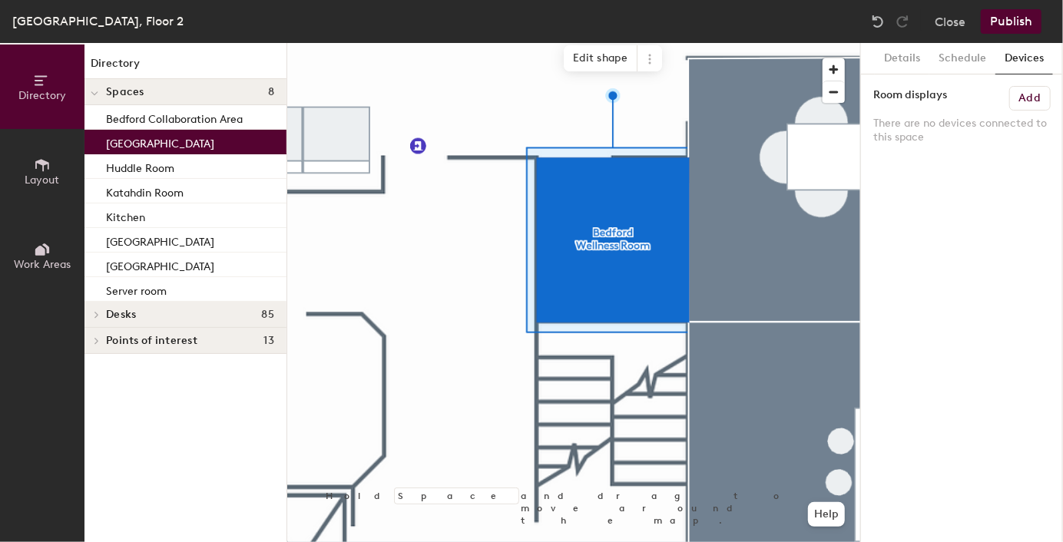
click at [971, 55] on button "Schedule" at bounding box center [962, 58] width 66 height 31
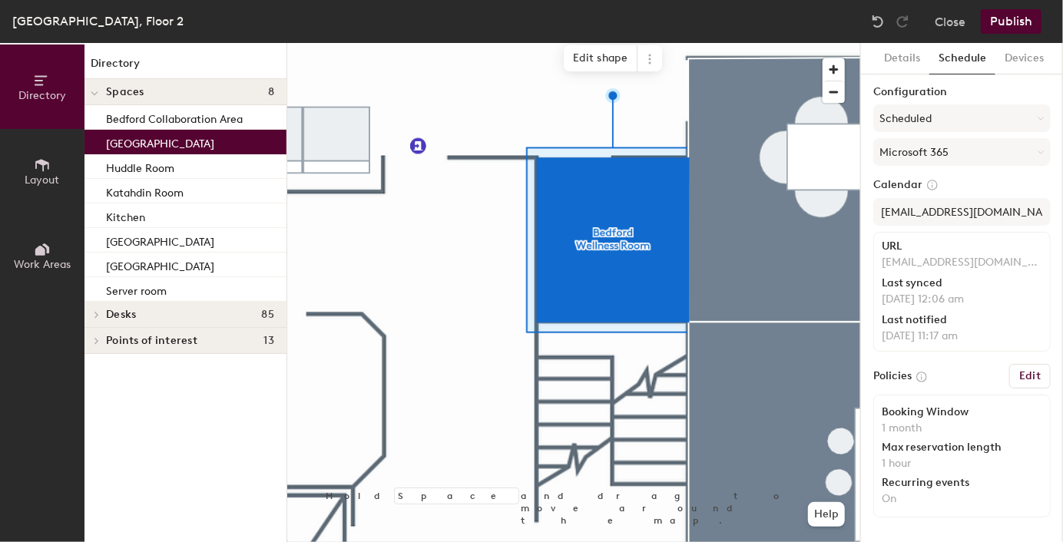
click at [946, 12] on button "Close" at bounding box center [950, 21] width 31 height 25
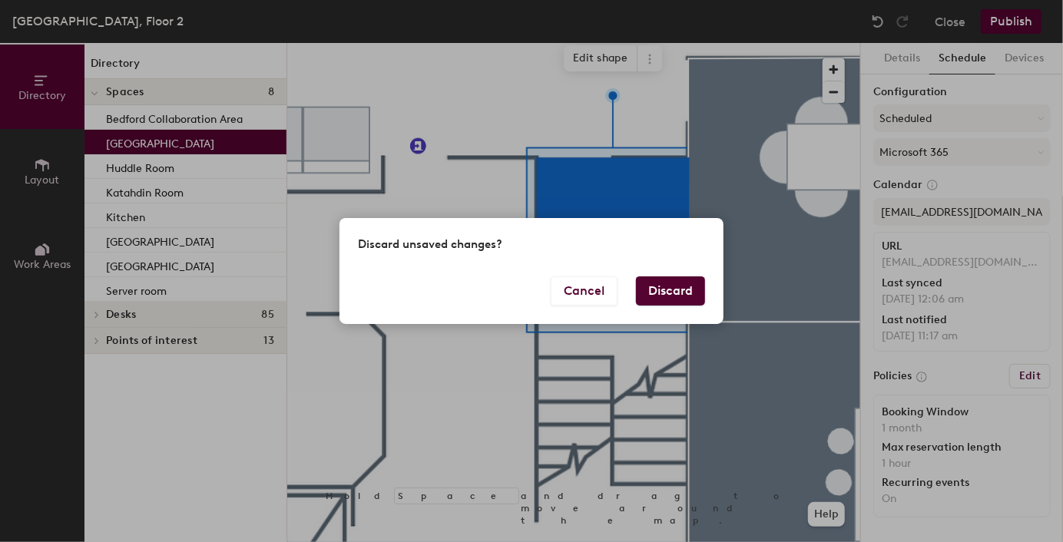
click at [590, 287] on button "Cancel" at bounding box center [584, 290] width 67 height 29
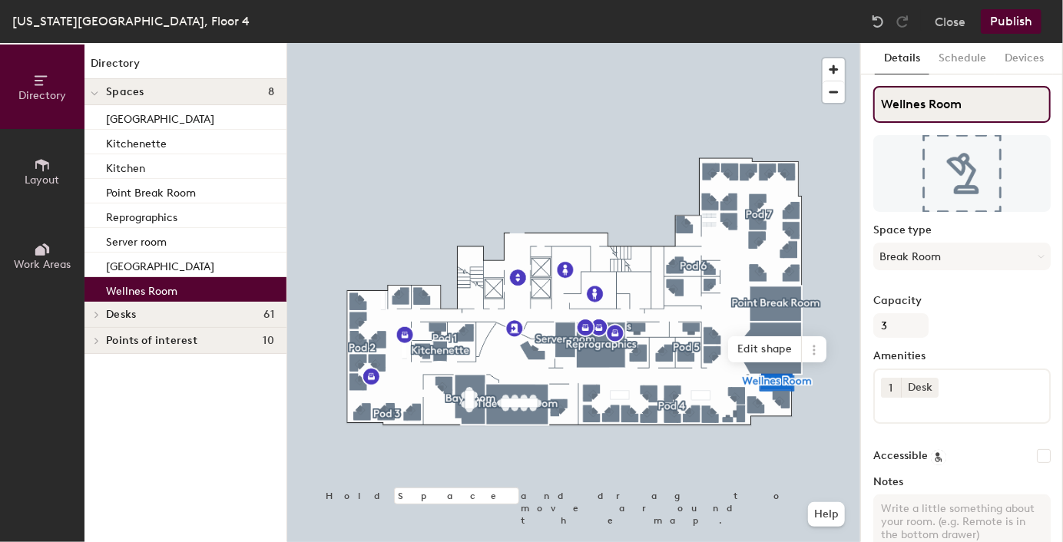
drag, startPoint x: 970, startPoint y: 104, endPoint x: 863, endPoint y: 102, distance: 106.8
click at [863, 102] on div "Details Schedule Devices Wellnes Room Space type Break Room Capacity 3 Amenitie…" at bounding box center [962, 292] width 202 height 499
type input "Virginia Wellness Room"
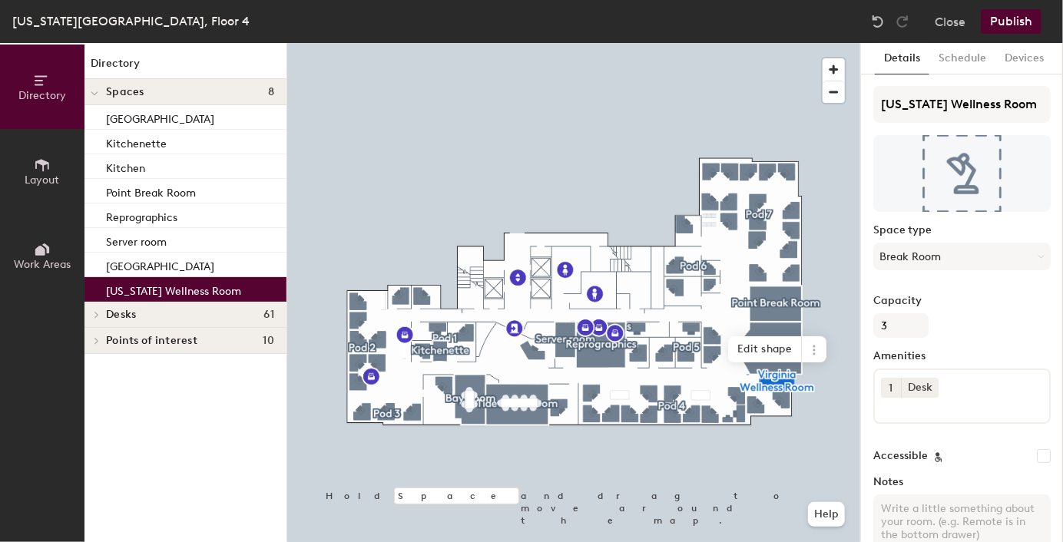
click at [967, 256] on button "Break Room" at bounding box center [961, 257] width 177 height 28
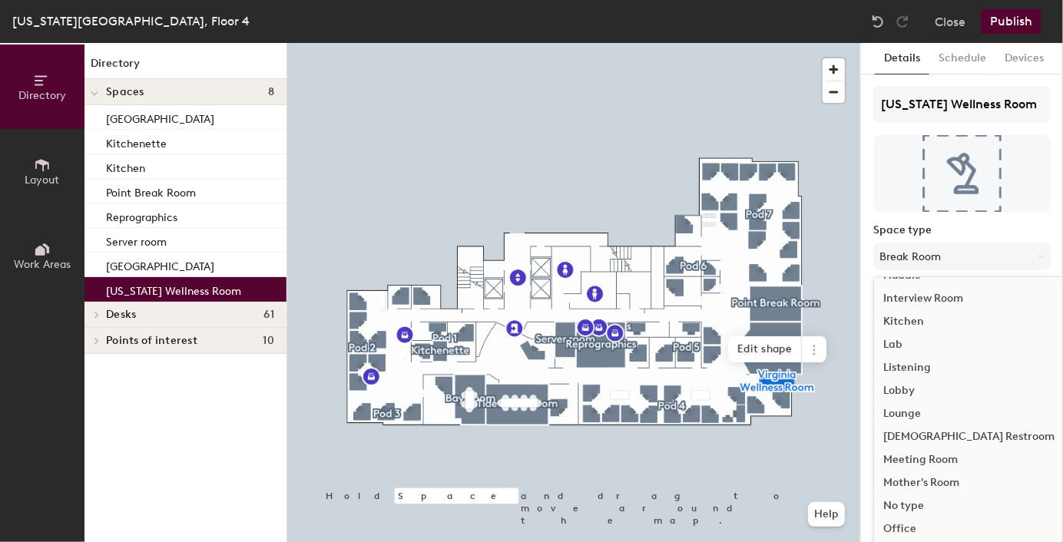
scroll to position [343, 0]
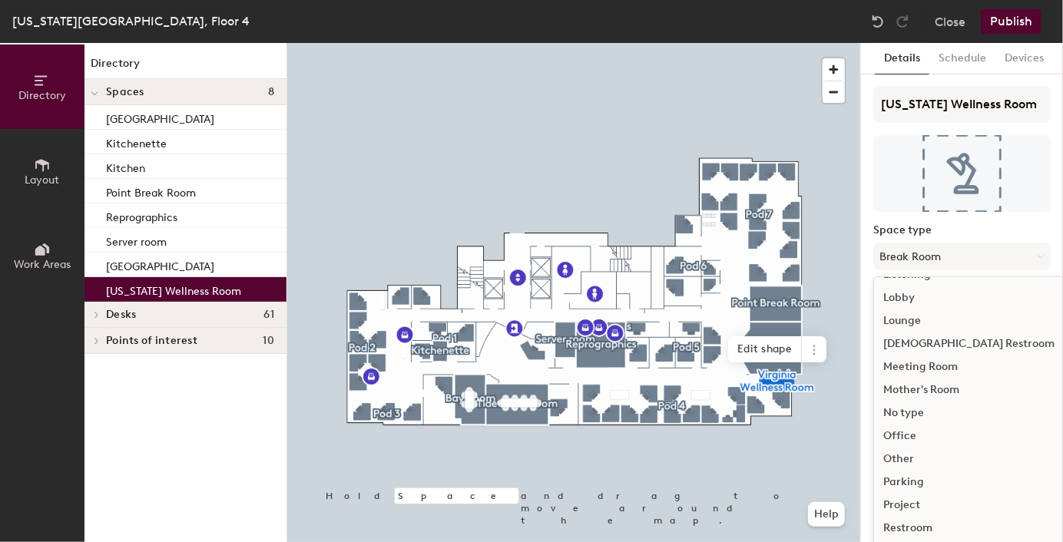
click at [934, 461] on div "Other" at bounding box center [969, 459] width 190 height 23
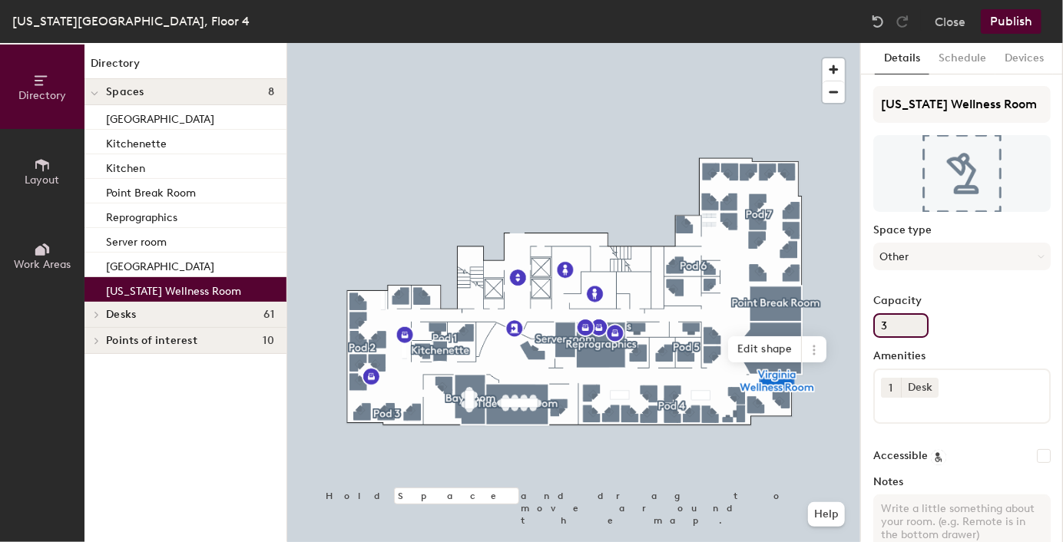
click at [859, 323] on div "Directory Layout Work Areas Directory Spaces 8 Bay Room Kitchenette Kitchen Poi…" at bounding box center [531, 292] width 1063 height 499
click at [896, 339] on div "Virginia Wellness Room Space type Other Capacity 3 Amenities 1 Desk Accessible …" at bounding box center [961, 351] width 177 height 530
click at [898, 334] on input "3" at bounding box center [900, 325] width 55 height 25
type input "1"
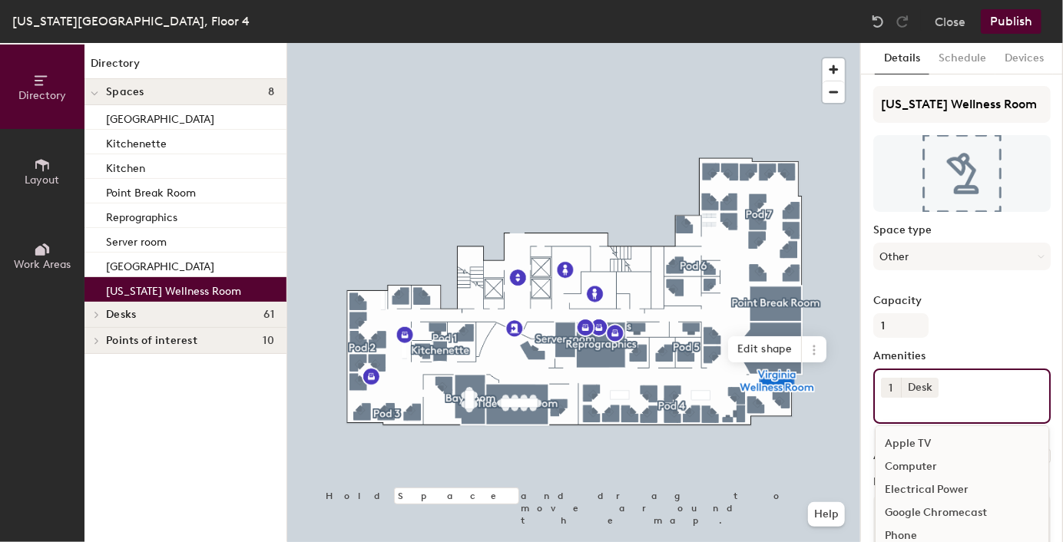
click at [924, 409] on input at bounding box center [950, 407] width 138 height 18
click at [946, 483] on div "Electrical Power" at bounding box center [961, 489] width 173 height 23
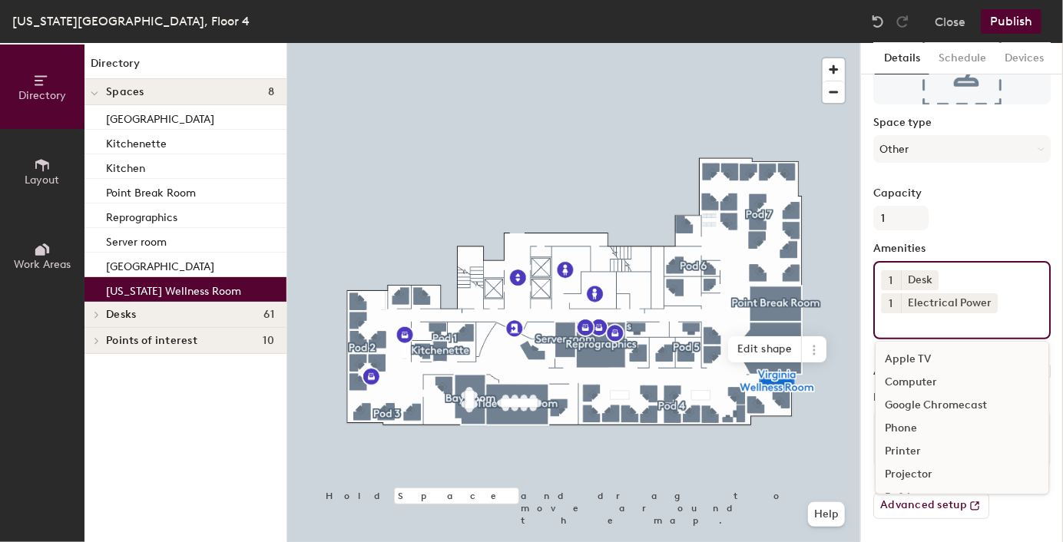
scroll to position [77, 0]
click at [903, 413] on div "Refrigerator" at bounding box center [961, 420] width 173 height 23
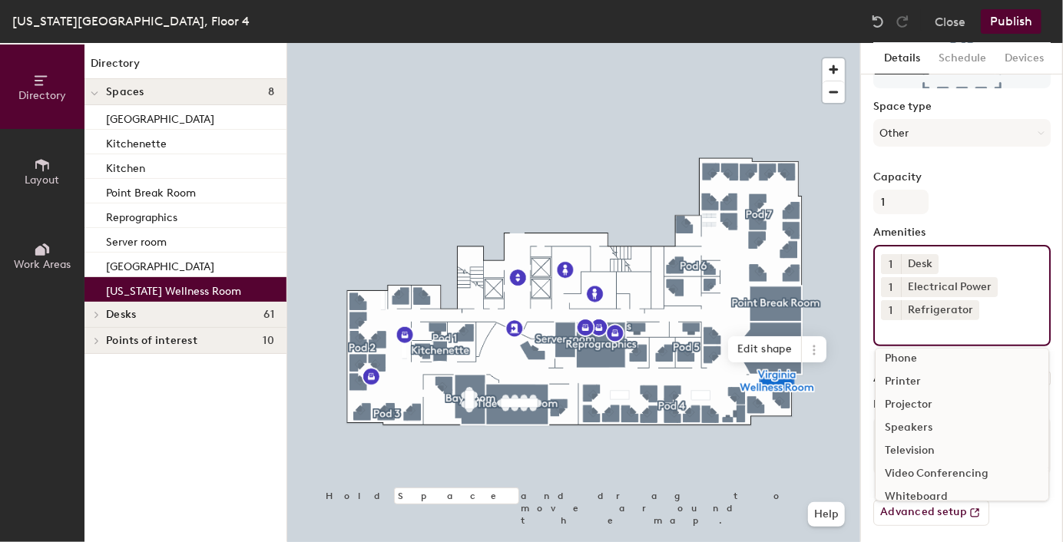
scroll to position [131, 0]
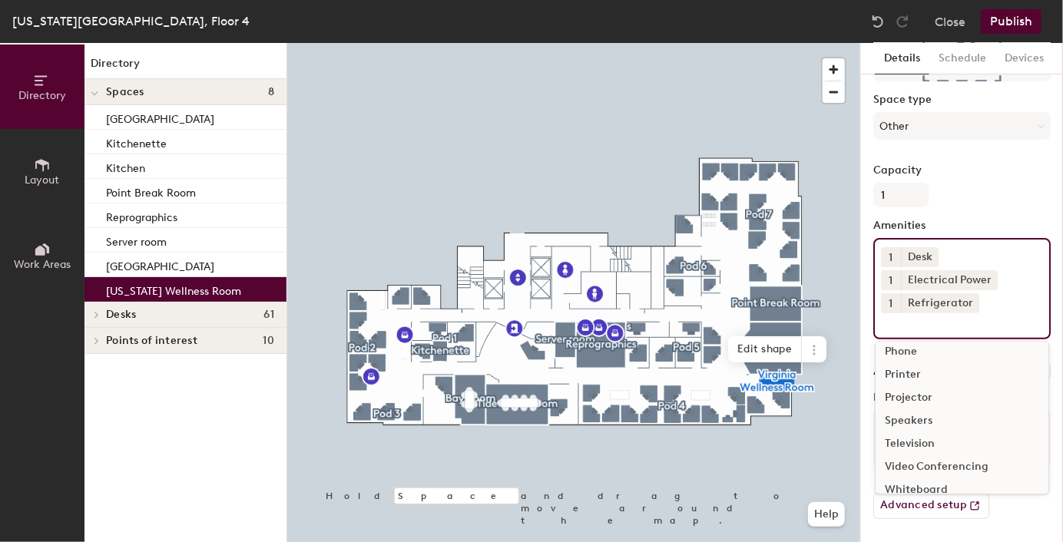
click at [1050, 376] on div "Details Schedule Devices Virginia Wellness Room Space type Other Capacity 1 Ame…" at bounding box center [962, 292] width 202 height 499
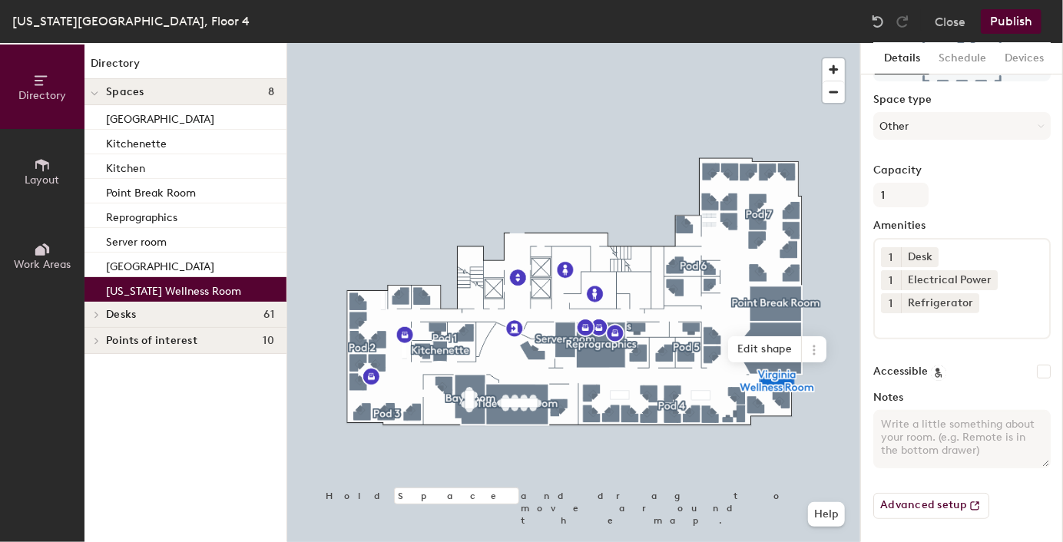
click at [972, 433] on textarea "Notes" at bounding box center [961, 439] width 177 height 58
paste textarea "A wellness room is a private, quiet space intended to promote health and wellne…"
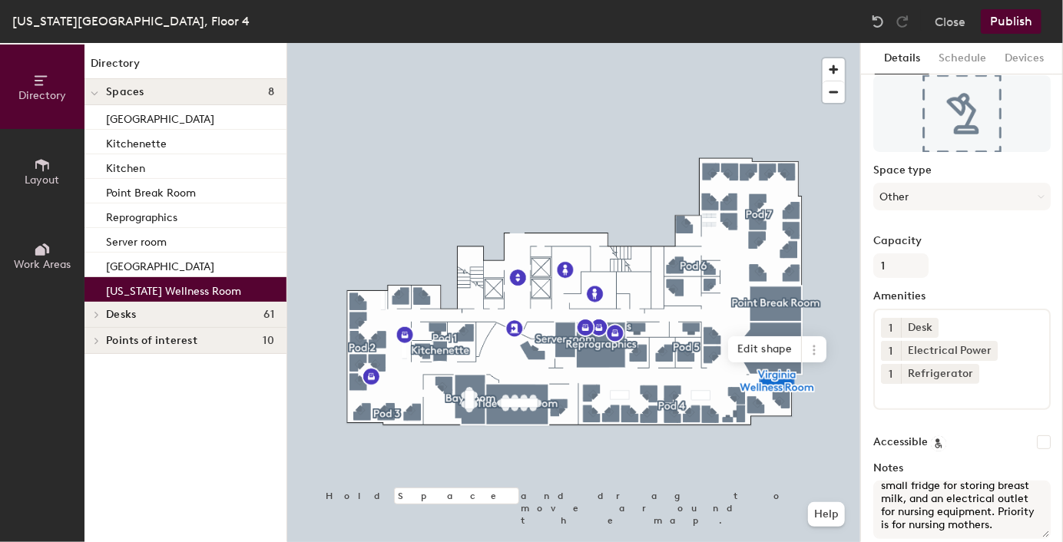
scroll to position [54, 0]
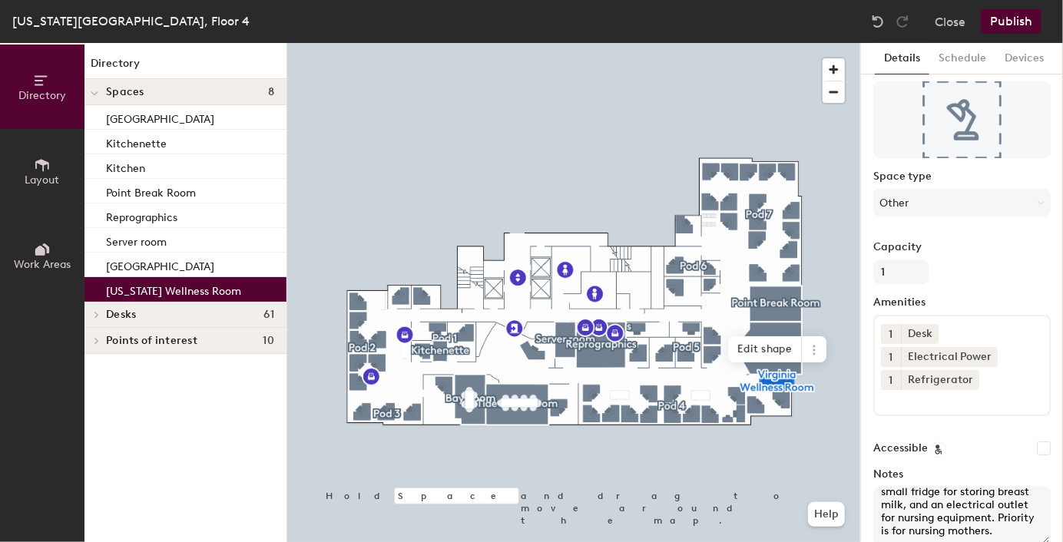
type textarea "A wellness room is a private, quiet space intended to promote health and wellne…"
click at [950, 53] on button "Schedule" at bounding box center [962, 58] width 66 height 31
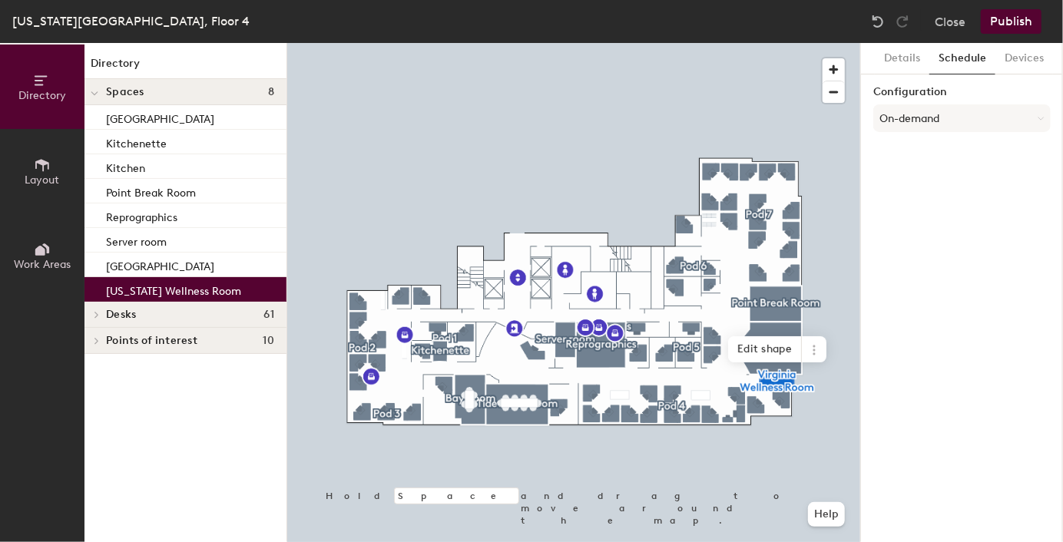
scroll to position [0, 0]
click at [967, 119] on button "On-demand" at bounding box center [961, 118] width 177 height 28
click at [979, 114] on button "On-demand" at bounding box center [961, 118] width 177 height 28
click at [924, 170] on div "Scheduled" at bounding box center [962, 179] width 176 height 23
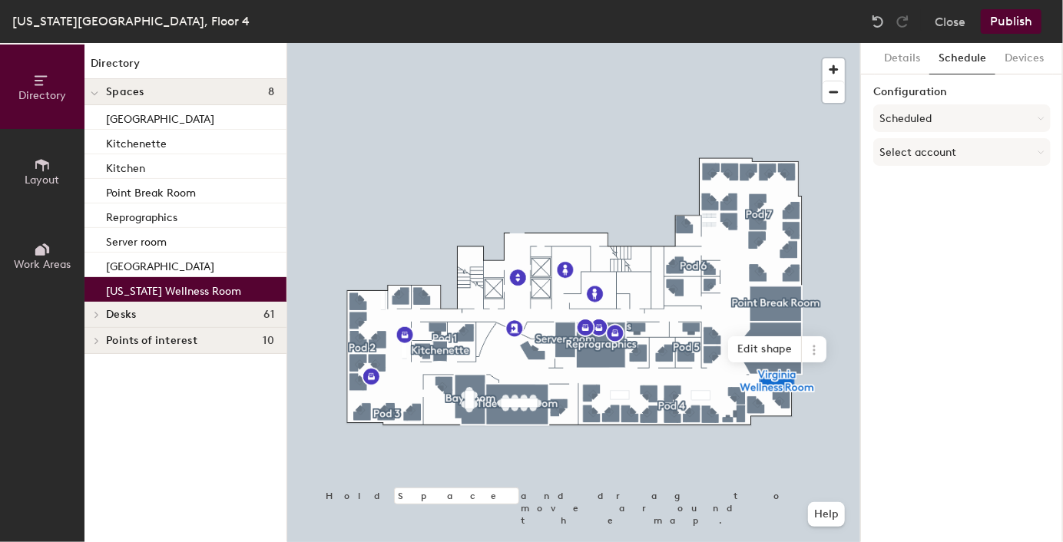
click at [942, 160] on button "Select account" at bounding box center [961, 152] width 177 height 28
click at [920, 215] on div "Microsoft 365" at bounding box center [962, 213] width 176 height 23
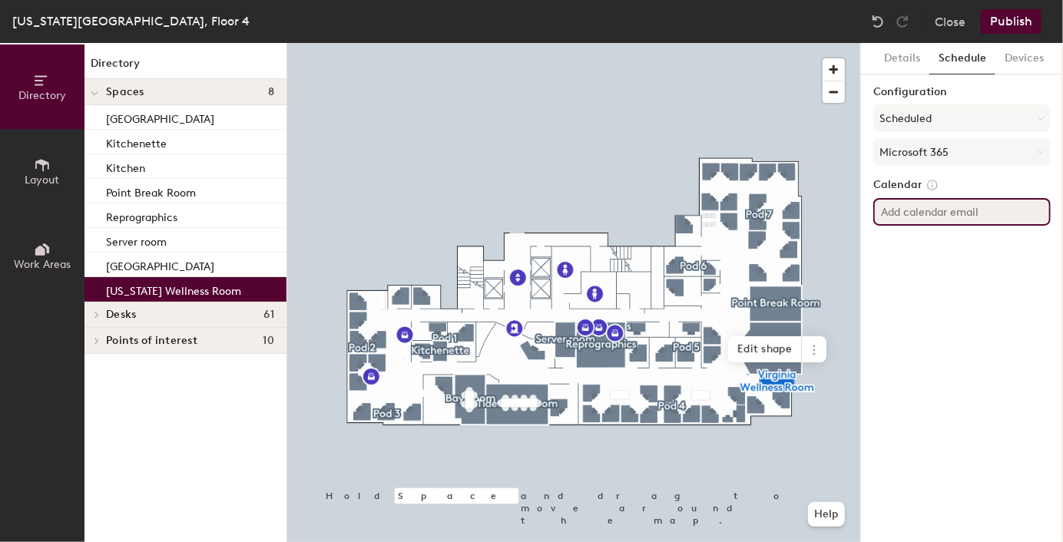
click at [919, 210] on input at bounding box center [961, 212] width 177 height 28
paste input "nhbewellness@vhb.com"
type input "nhbewellness@vhb.com"
click at [985, 246] on div "Details Schedule Devices Configuration Scheduled Microsoft 365 Calendar nhbewel…" at bounding box center [962, 292] width 202 height 499
click at [1015, 201] on input "nhbewellness@vhb.com" at bounding box center [961, 212] width 177 height 28
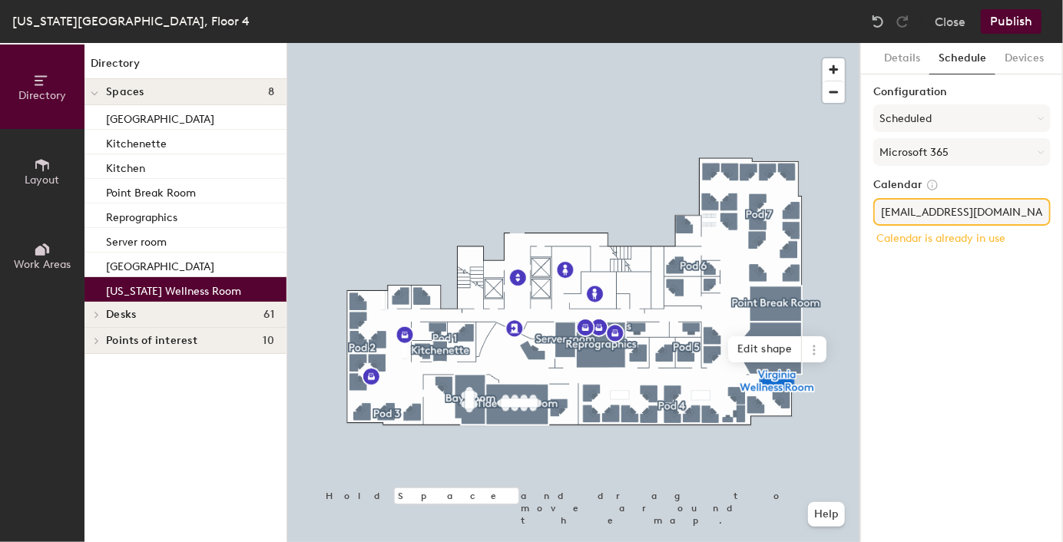
click at [915, 264] on div "Details Schedule Devices Configuration Scheduled Microsoft 365 Calendar nhbewel…" at bounding box center [962, 292] width 202 height 499
click at [1013, 174] on div "Configuration Scheduled Microsoft 365 Calendar nhbewellness@vhb.com Calendar is…" at bounding box center [961, 172] width 177 height 172
click at [1029, 56] on button "Devices" at bounding box center [1024, 58] width 58 height 31
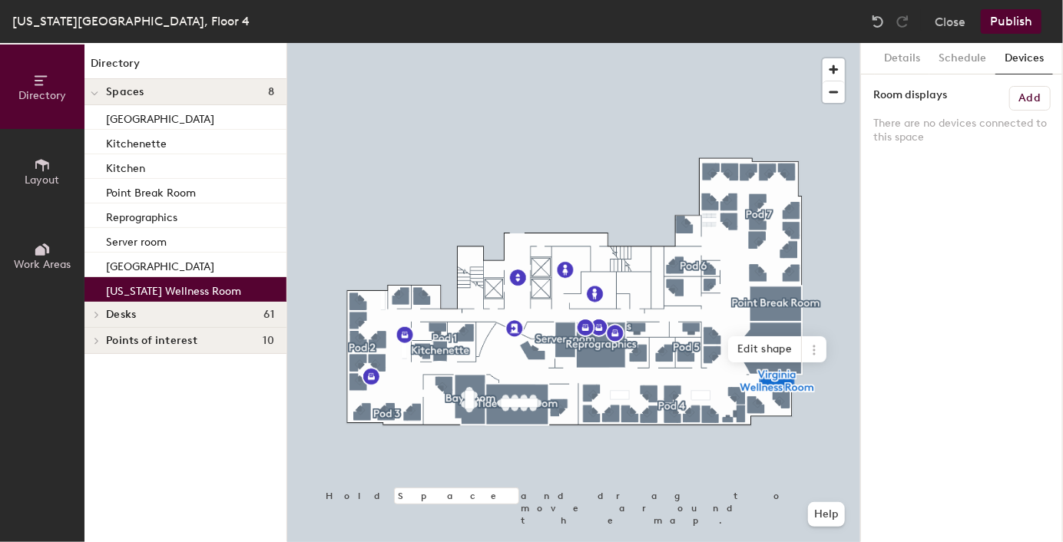
click at [968, 58] on button "Schedule" at bounding box center [962, 58] width 66 height 31
click at [922, 112] on button "Scheduled" at bounding box center [961, 118] width 177 height 28
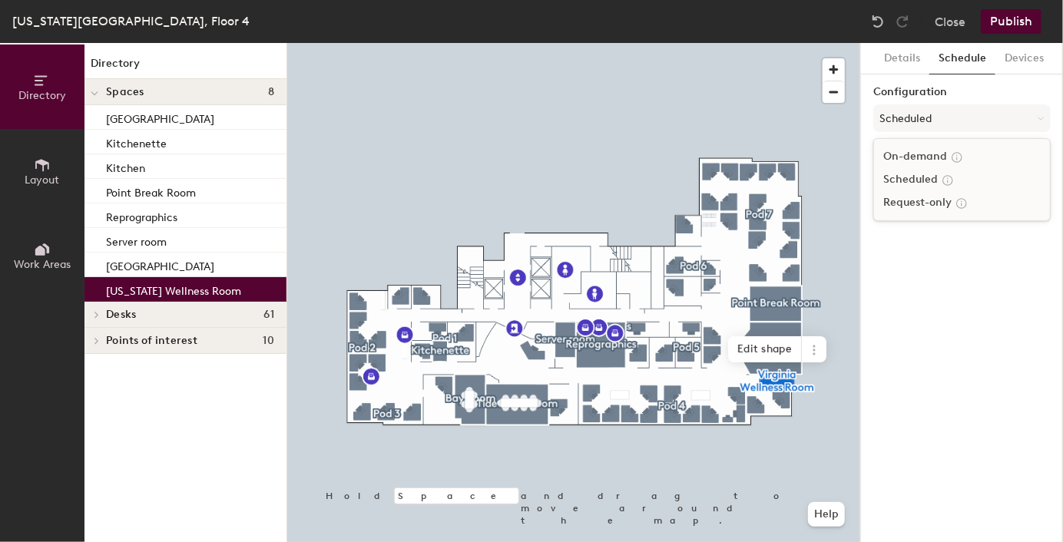
click at [922, 112] on button "Scheduled" at bounding box center [961, 118] width 177 height 28
click at [931, 150] on button "Select account" at bounding box center [961, 152] width 177 height 28
click at [928, 218] on div "Microsoft 365" at bounding box center [962, 213] width 176 height 23
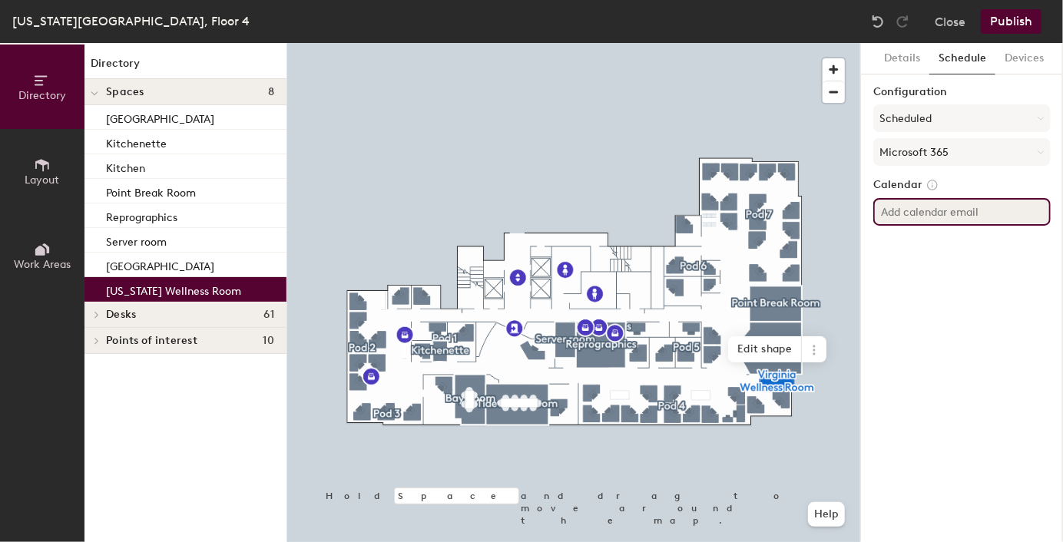
click at [934, 213] on input at bounding box center [961, 212] width 177 height 28
paste input "nhbewellness@vhb.com"
click at [1016, 218] on input "nhbewellness@vhb.com" at bounding box center [961, 212] width 177 height 28
click at [1020, 203] on input "nhbewellness@vhb.com" at bounding box center [961, 212] width 177 height 28
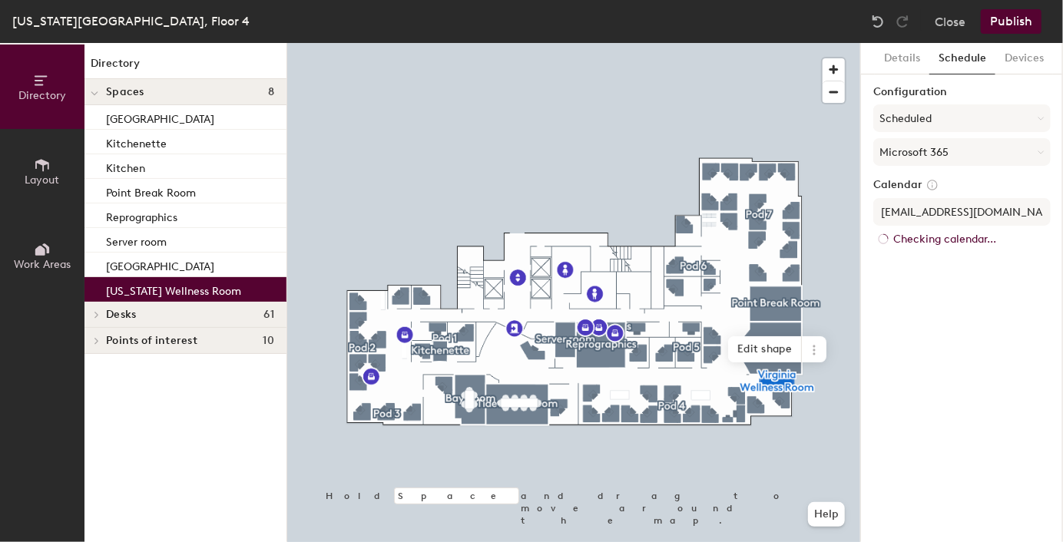
click at [1011, 248] on div "Details Schedule Devices Configuration Scheduled Microsoft 365 Calendar nhbewel…" at bounding box center [962, 292] width 202 height 499
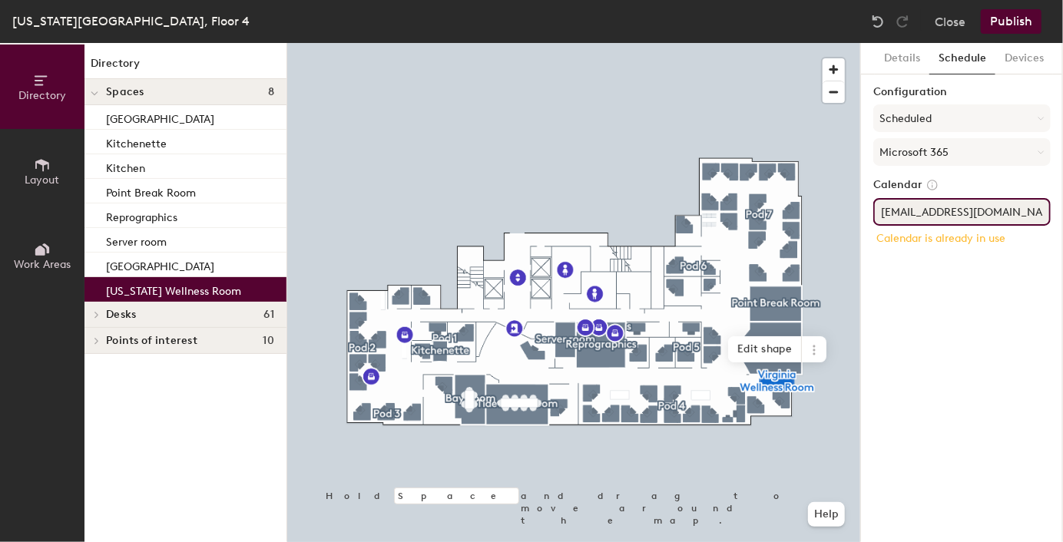
click at [1005, 217] on input "nhbewellness@vhb.com" at bounding box center [961, 212] width 177 height 28
type input "nhbewellness@vhb.com"
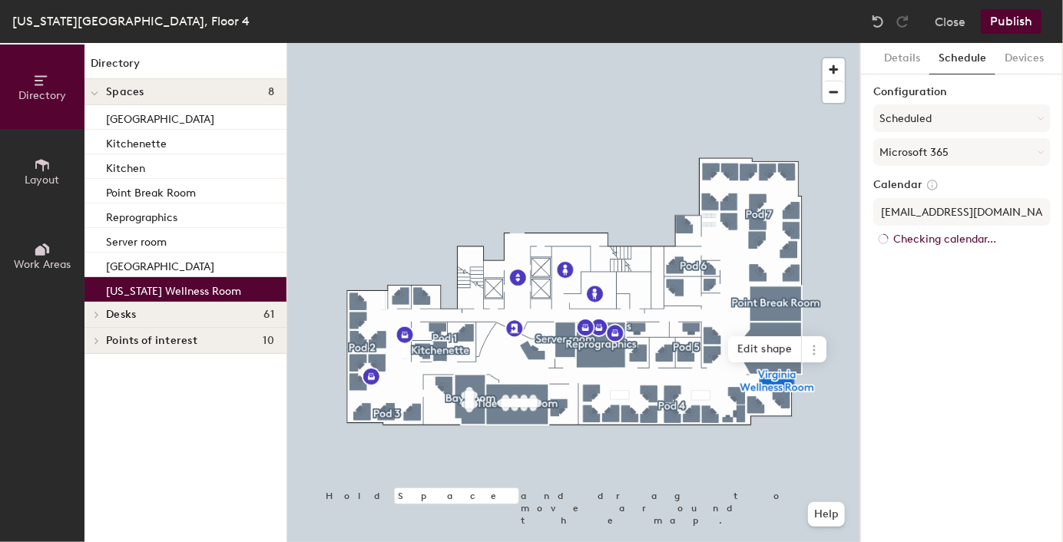
click at [1011, 273] on div "Details Schedule Devices Configuration Scheduled Microsoft 365 Calendar nhbewel…" at bounding box center [962, 292] width 202 height 499
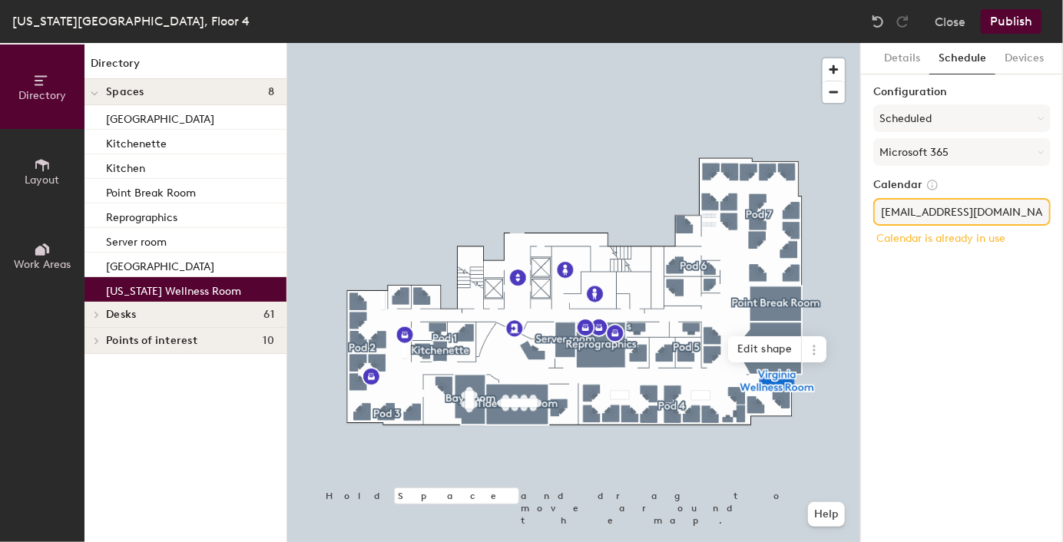
click at [932, 353] on div "Details Schedule Devices Configuration Scheduled Microsoft 365 Calendar nhbewel…" at bounding box center [962, 292] width 202 height 499
drag, startPoint x: 945, startPoint y: 324, endPoint x: 1013, endPoint y: 284, distance: 79.2
click at [945, 323] on div "Details Schedule Devices Configuration Scheduled Microsoft 365 Calendar nhbewel…" at bounding box center [962, 292] width 202 height 499
click at [1013, 213] on input "nhbewellness@vhb.com" at bounding box center [961, 212] width 177 height 28
click at [951, 268] on div "Details Schedule Devices Configuration Scheduled Microsoft 365 Calendar nhbewel…" at bounding box center [962, 292] width 202 height 499
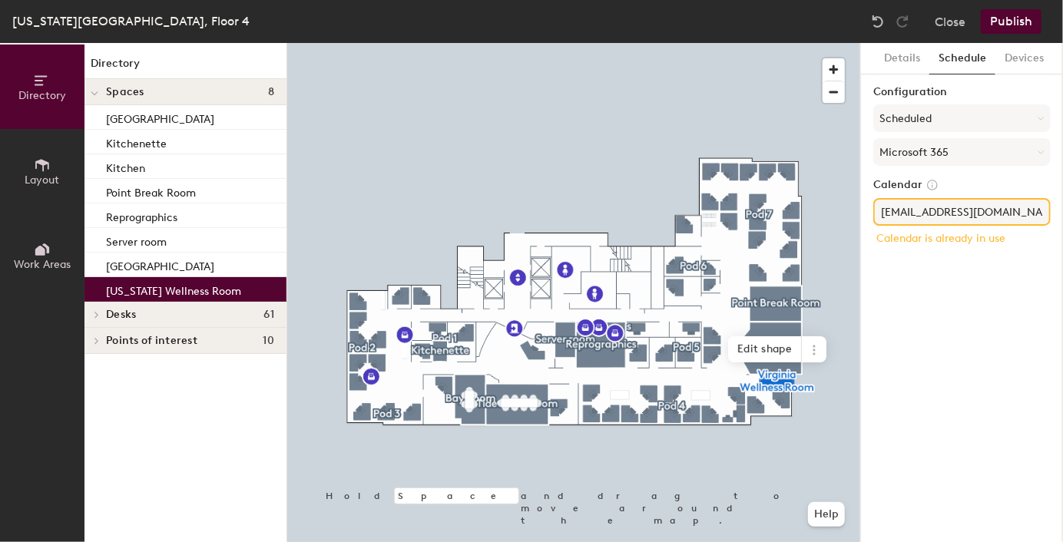
click at [929, 189] on icon at bounding box center [932, 184] width 9 height 9
click at [928, 186] on icon at bounding box center [932, 184] width 9 height 9
click at [932, 268] on div "Details Schedule Devices Configuration Scheduled Microsoft 365 Calendar nhbewel…" at bounding box center [962, 292] width 202 height 499
click at [966, 114] on button "Scheduled" at bounding box center [961, 118] width 177 height 28
click at [907, 200] on div "Request-only" at bounding box center [962, 202] width 176 height 23
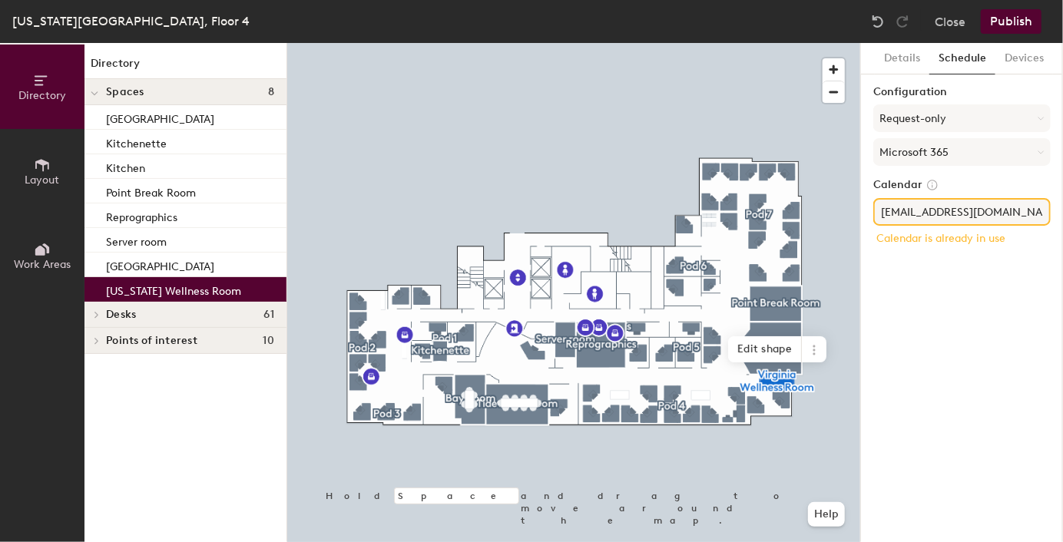
click at [968, 157] on button "Microsoft 365" at bounding box center [961, 152] width 177 height 28
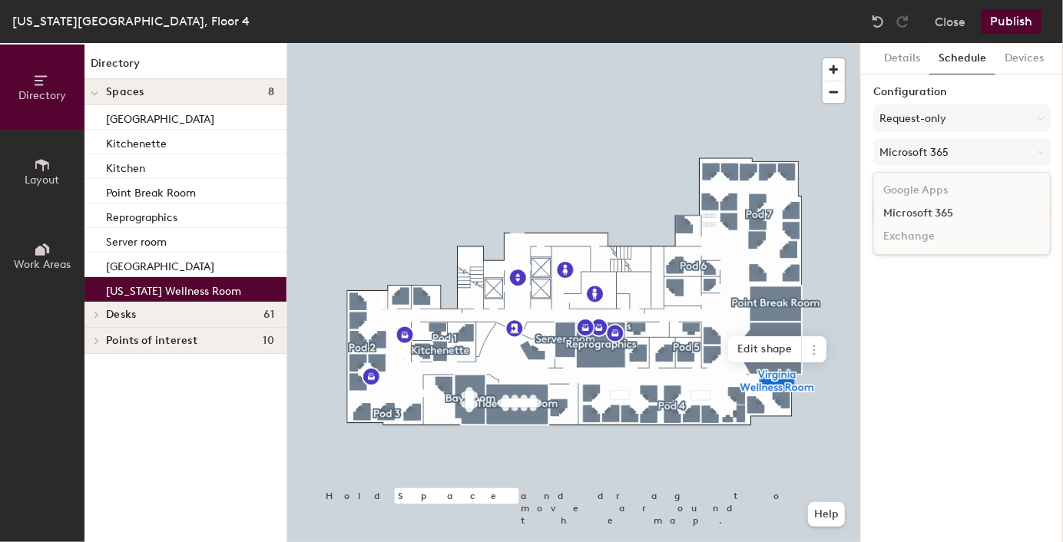
click at [946, 208] on div "Microsoft 365" at bounding box center [962, 213] width 176 height 23
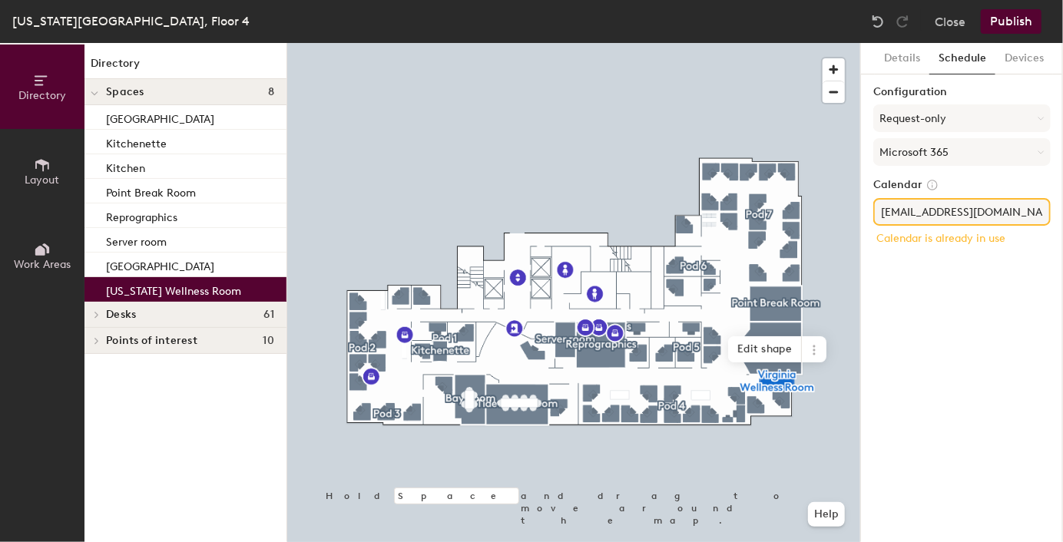
click at [946, 283] on div "Details Schedule Devices Configuration Request-only Microsoft 365 Calendar nhbe…" at bounding box center [962, 292] width 202 height 499
click at [1000, 216] on input "nhbewellness@vhb.com" at bounding box center [961, 212] width 177 height 28
click at [967, 313] on div "Details Schedule Devices Configuration Request-only Microsoft 365 Calendar nhbe…" at bounding box center [962, 292] width 202 height 499
click at [1008, 22] on button "Publish" at bounding box center [1011, 21] width 61 height 25
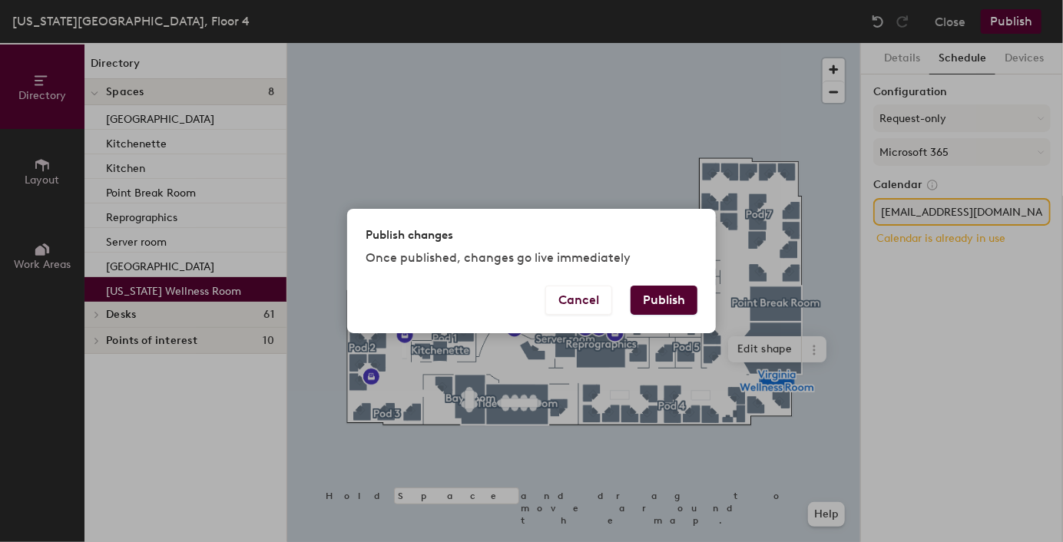
click at [673, 298] on button "Publish" at bounding box center [664, 300] width 67 height 29
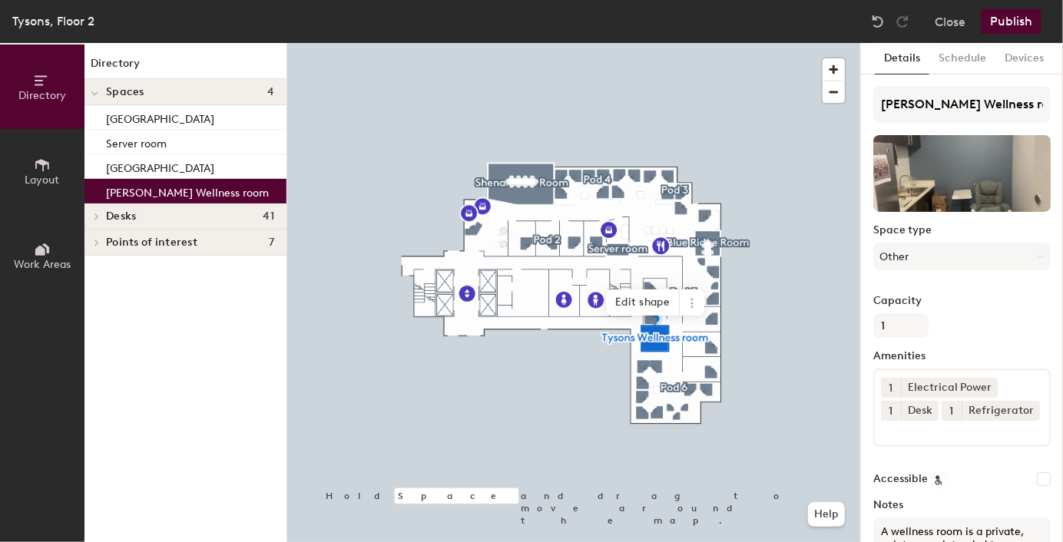
click at [961, 62] on button "Schedule" at bounding box center [962, 58] width 66 height 31
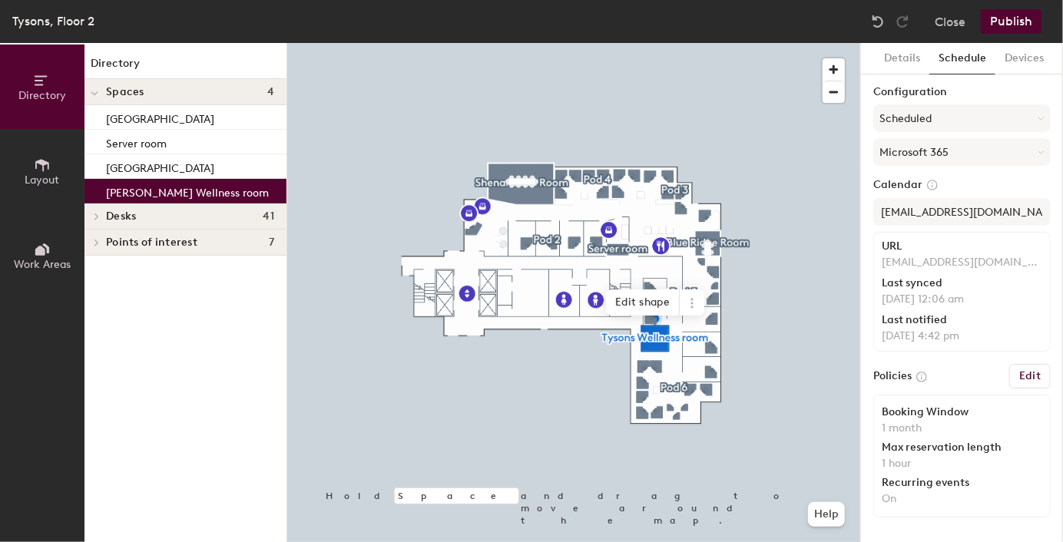
click at [1023, 58] on button "Devices" at bounding box center [1024, 58] width 58 height 31
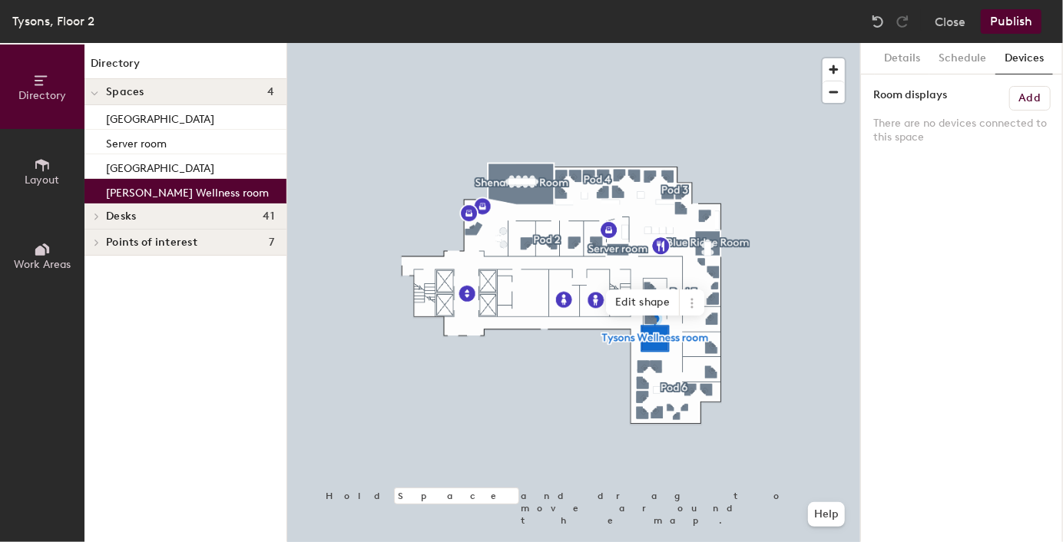
click at [942, 56] on button "Schedule" at bounding box center [962, 58] width 66 height 31
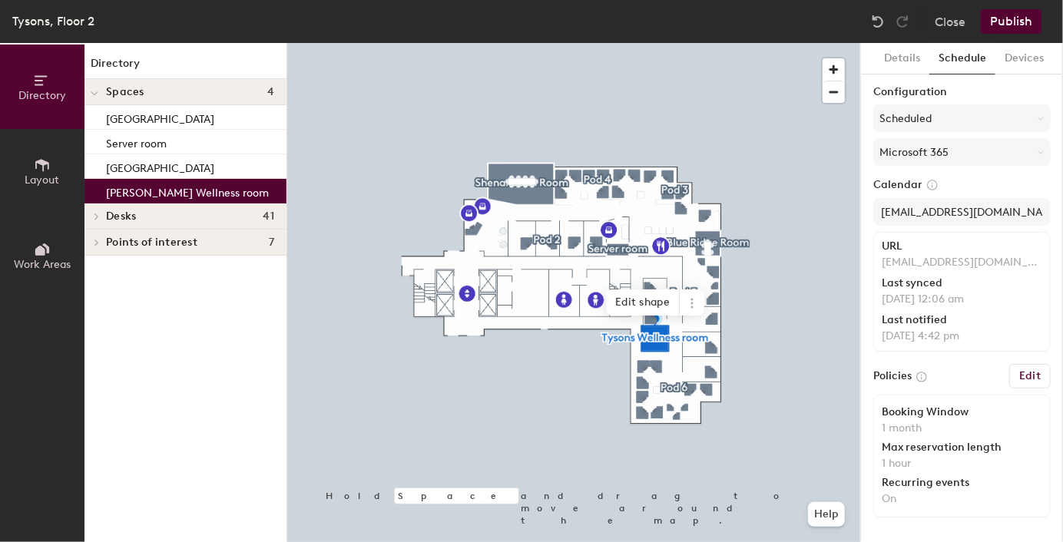
click at [893, 61] on button "Details" at bounding box center [902, 58] width 55 height 31
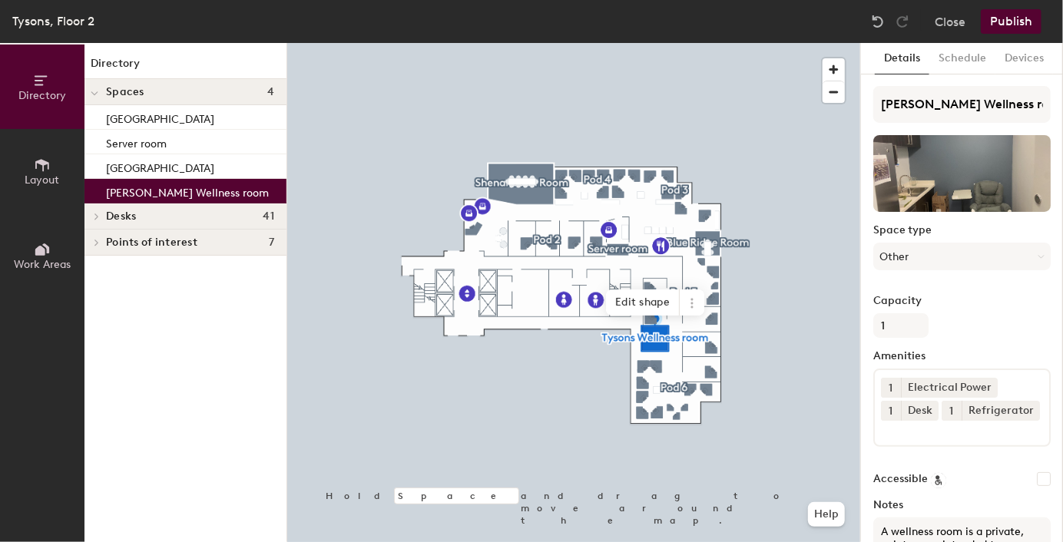
click at [959, 22] on button "Close" at bounding box center [950, 21] width 31 height 25
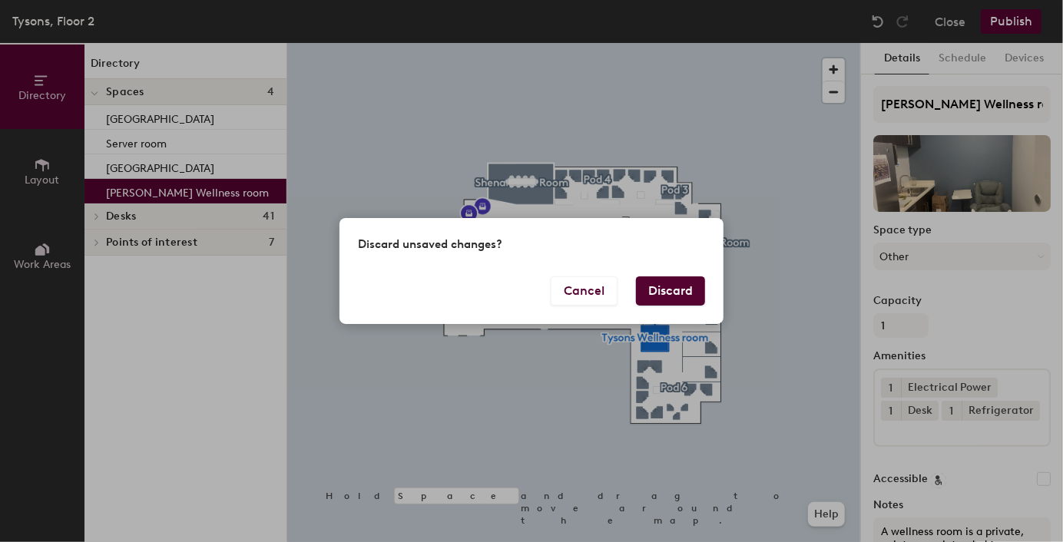
click at [671, 286] on button "Discard" at bounding box center [670, 290] width 69 height 29
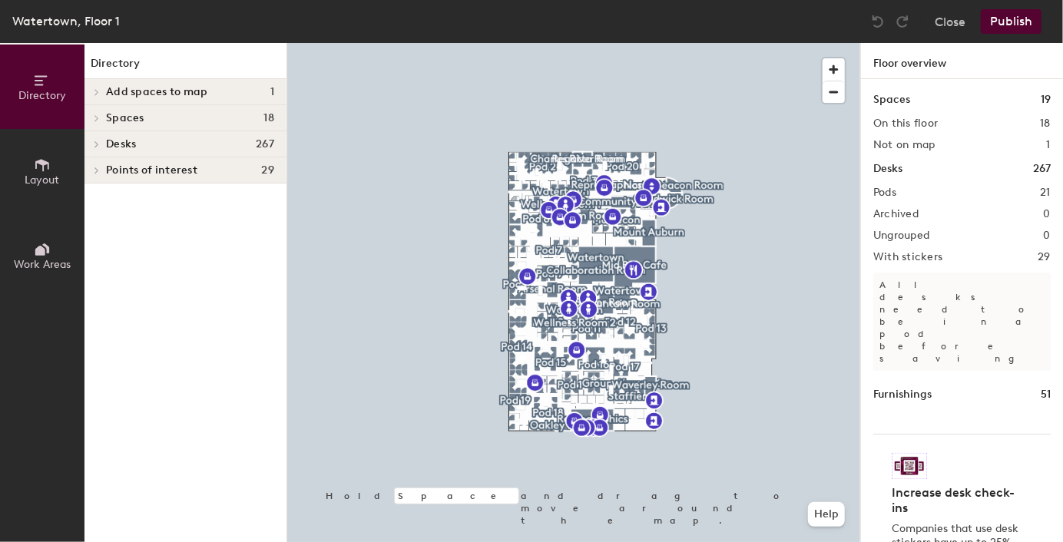
click at [111, 150] on span "Desks" at bounding box center [121, 144] width 30 height 12
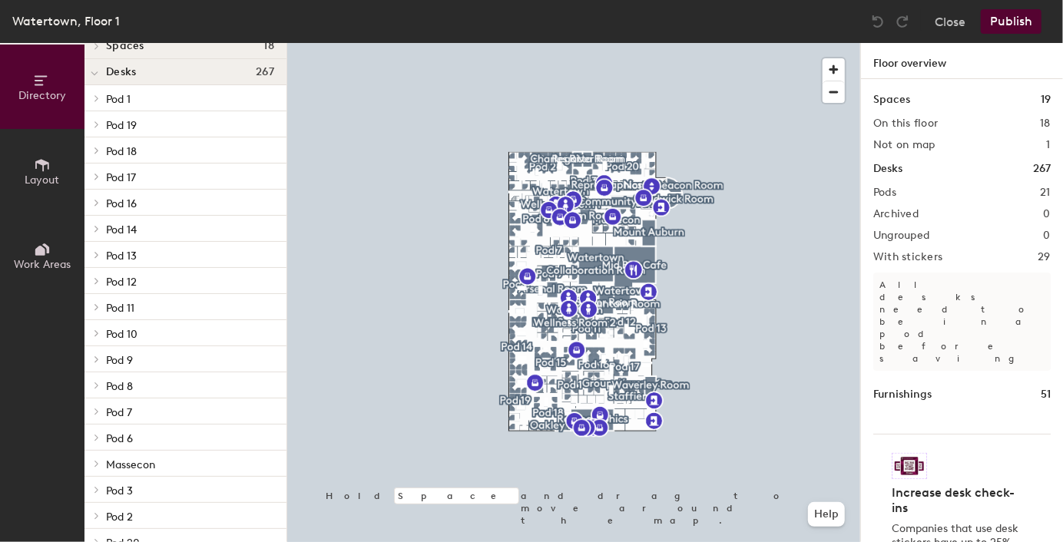
scroll to position [154, 0]
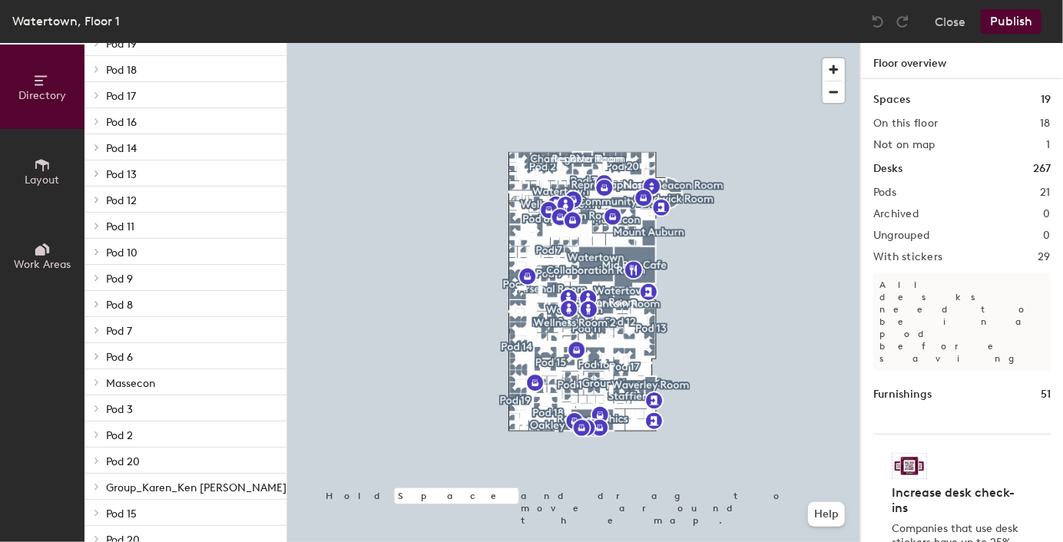
click at [115, 437] on span "Pod 2" at bounding box center [119, 435] width 27 height 13
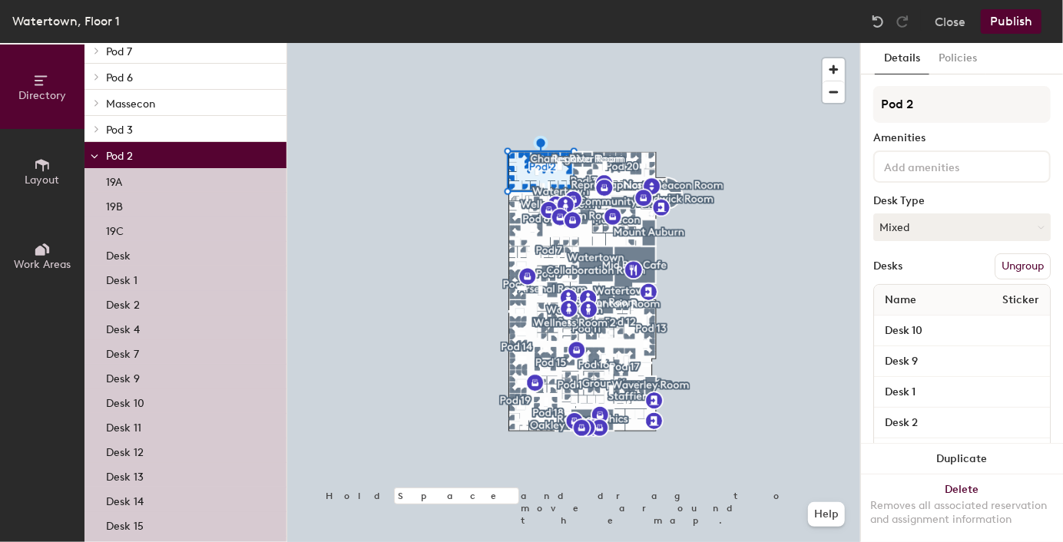
scroll to position [461, 0]
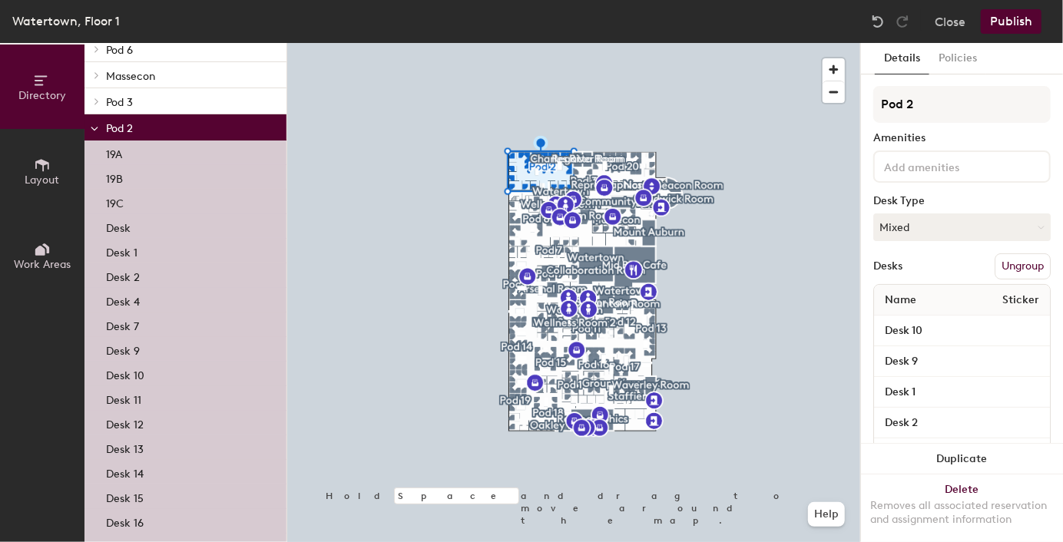
click at [137, 498] on p "Desk 15" at bounding box center [125, 497] width 38 height 18
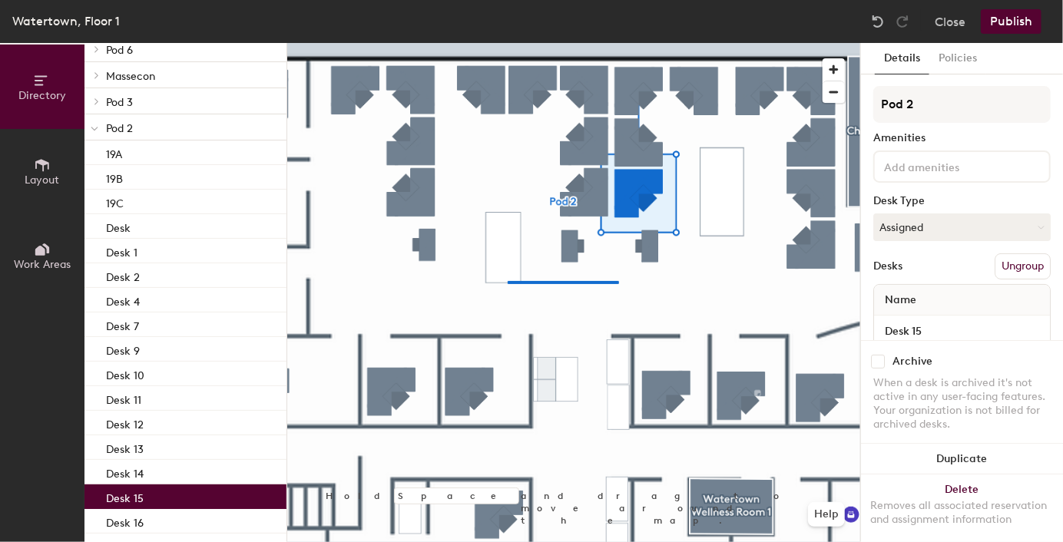
click at [508, 43] on div at bounding box center [573, 43] width 573 height 0
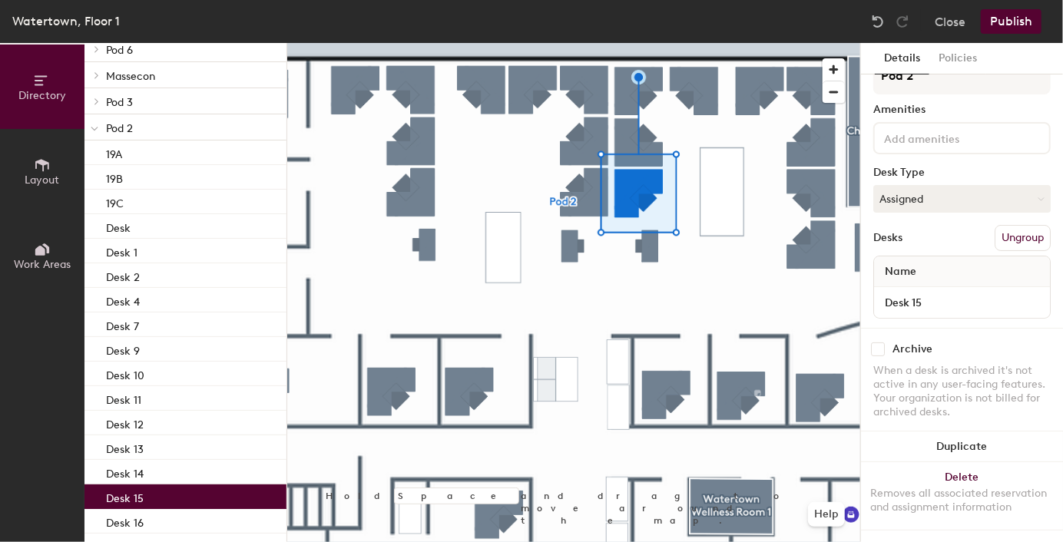
scroll to position [41, 0]
click at [1018, 17] on button "Publish" at bounding box center [1011, 21] width 61 height 25
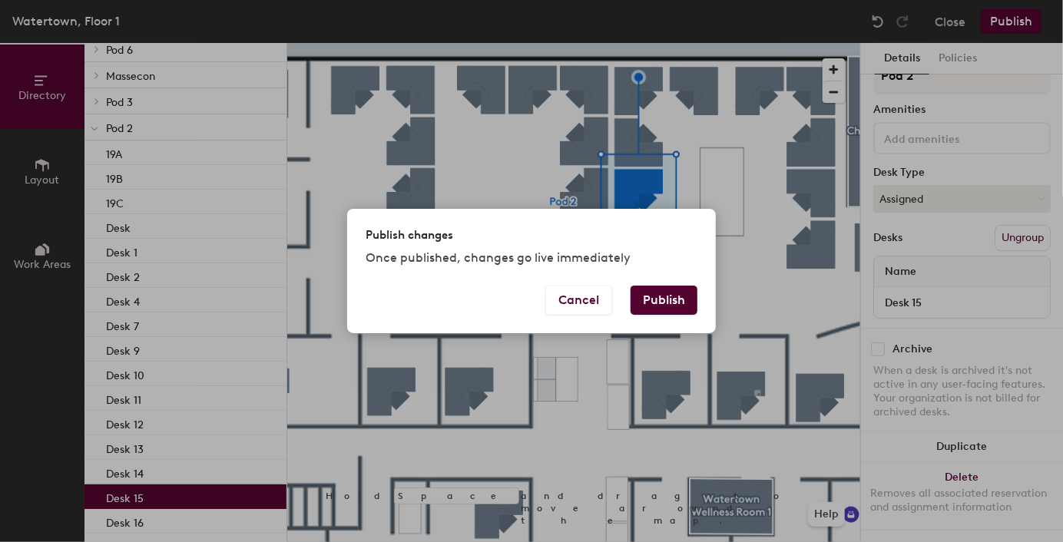
click at [667, 303] on button "Publish" at bounding box center [664, 300] width 67 height 29
